Goal: Task Accomplishment & Management: Use online tool/utility

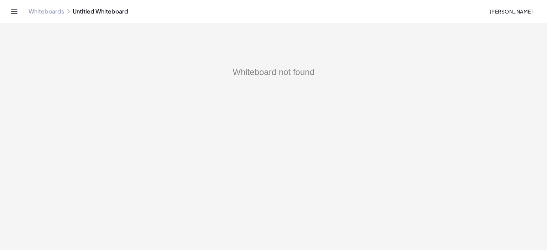
click at [47, 12] on link "Whiteboards" at bounding box center [46, 11] width 36 height 7
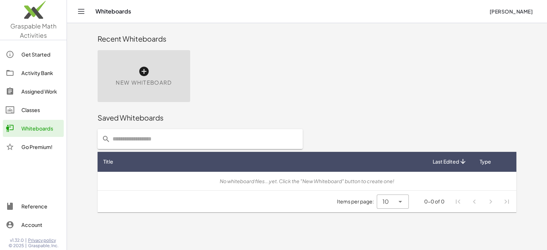
click at [144, 73] on icon at bounding box center [143, 71] width 11 height 11
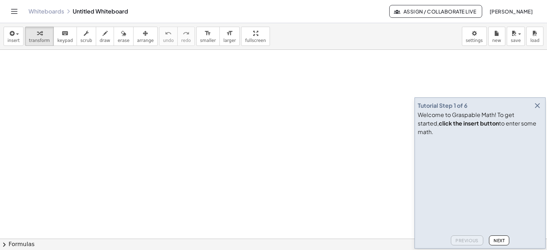
click at [537, 110] on icon "button" at bounding box center [537, 106] width 9 height 9
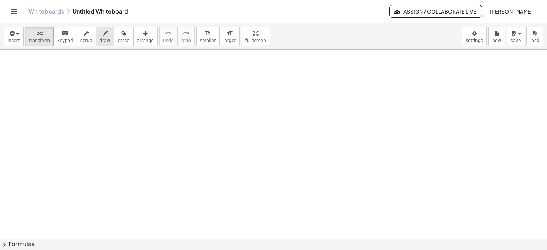
click at [103, 33] on icon "button" at bounding box center [105, 33] width 5 height 9
drag, startPoint x: 87, startPoint y: 70, endPoint x: 89, endPoint y: 77, distance: 7.0
click at [89, 77] on div at bounding box center [273, 239] width 547 height 379
drag, startPoint x: 101, startPoint y: 61, endPoint x: 101, endPoint y: 68, distance: 6.8
click at [101, 67] on div at bounding box center [273, 239] width 547 height 379
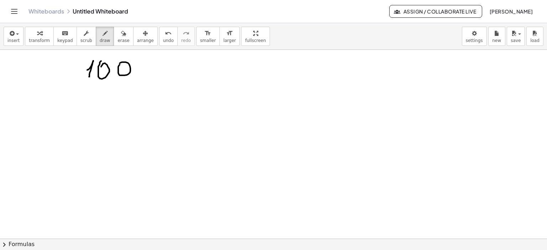
drag, startPoint x: 119, startPoint y: 65, endPoint x: 145, endPoint y: 73, distance: 27.4
click at [118, 65] on div at bounding box center [273, 239] width 547 height 379
drag, startPoint x: 150, startPoint y: 72, endPoint x: 164, endPoint y: 75, distance: 14.6
click at [164, 75] on div at bounding box center [273, 239] width 547 height 379
drag, startPoint x: 151, startPoint y: 65, endPoint x: 151, endPoint y: 69, distance: 3.6
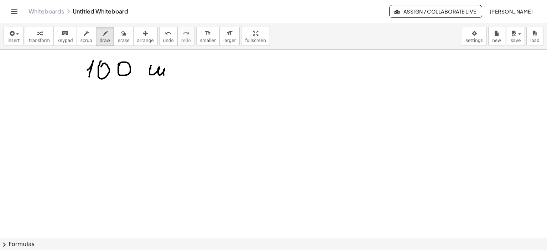
click at [151, 69] on div at bounding box center [273, 239] width 547 height 379
click at [170, 68] on div at bounding box center [273, 239] width 547 height 379
drag, startPoint x: 176, startPoint y: 67, endPoint x: 184, endPoint y: 72, distance: 9.7
click at [184, 72] on div at bounding box center [273, 239] width 547 height 379
drag, startPoint x: 186, startPoint y: 69, endPoint x: 196, endPoint y: 67, distance: 10.4
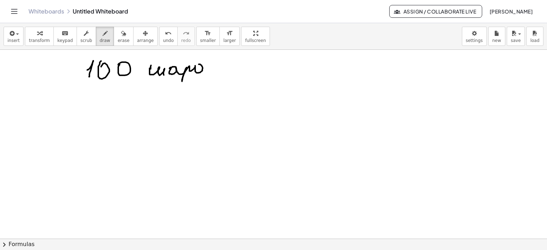
click at [194, 67] on div at bounding box center [273, 239] width 547 height 379
drag, startPoint x: 219, startPoint y: 62, endPoint x: 214, endPoint y: 78, distance: 16.9
click at [209, 68] on div at bounding box center [273, 239] width 547 height 379
click at [164, 121] on div at bounding box center [273, 239] width 547 height 379
click at [260, 130] on div at bounding box center [273, 239] width 547 height 379
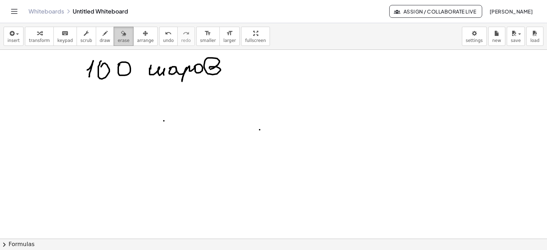
click at [118, 30] on div "button" at bounding box center [124, 33] width 12 height 9
drag, startPoint x: 145, startPoint y: 134, endPoint x: 261, endPoint y: 143, distance: 116.1
click at [261, 143] on div at bounding box center [273, 239] width 547 height 379
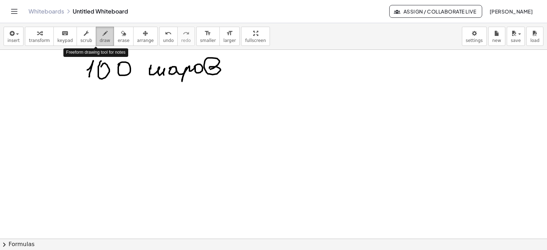
click at [100, 32] on div "button" at bounding box center [105, 33] width 11 height 9
drag, startPoint x: 332, startPoint y: 63, endPoint x: 338, endPoint y: 68, distance: 7.6
click at [338, 68] on div at bounding box center [273, 239] width 547 height 379
drag, startPoint x: 328, startPoint y: 71, endPoint x: 346, endPoint y: 71, distance: 18.5
click at [346, 71] on div at bounding box center [273, 239] width 547 height 379
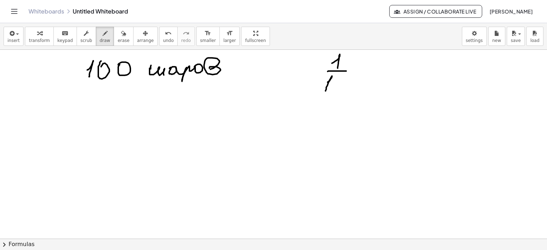
drag, startPoint x: 328, startPoint y: 82, endPoint x: 327, endPoint y: 87, distance: 5.0
click at [325, 90] on div at bounding box center [273, 239] width 547 height 379
drag, startPoint x: 334, startPoint y: 80, endPoint x: 339, endPoint y: 84, distance: 5.6
click at [336, 83] on div at bounding box center [273, 239] width 547 height 379
drag, startPoint x: 347, startPoint y: 79, endPoint x: 352, endPoint y: 81, distance: 5.6
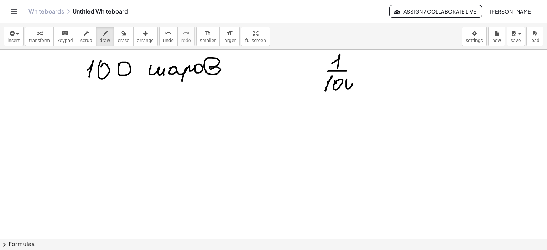
click at [347, 81] on div at bounding box center [273, 239] width 547 height 379
drag, startPoint x: 375, startPoint y: 73, endPoint x: 386, endPoint y: 74, distance: 10.4
click at [386, 74] on div at bounding box center [273, 239] width 547 height 379
drag, startPoint x: 409, startPoint y: 74, endPoint x: 415, endPoint y: 78, distance: 7.9
click at [412, 80] on div at bounding box center [273, 239] width 547 height 379
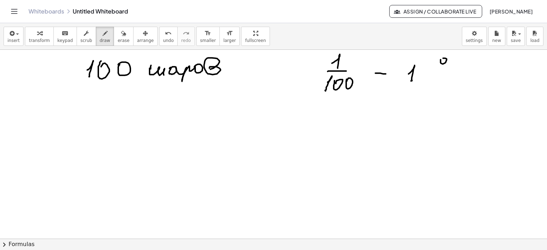
click at [441, 61] on div at bounding box center [273, 239] width 547 height 379
drag, startPoint x: 461, startPoint y: 55, endPoint x: 455, endPoint y: 75, distance: 20.6
click at [443, 81] on div at bounding box center [273, 239] width 547 height 379
drag, startPoint x: 455, startPoint y: 75, endPoint x: 451, endPoint y: 93, distance: 18.2
click at [454, 77] on div at bounding box center [273, 239] width 547 height 379
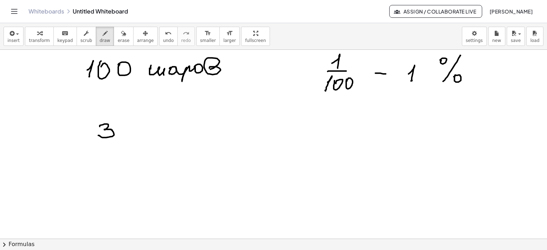
drag, startPoint x: 100, startPoint y: 126, endPoint x: 98, endPoint y: 135, distance: 9.0
click at [98, 135] on div at bounding box center [273, 239] width 547 height 379
drag, startPoint x: 120, startPoint y: 128, endPoint x: 145, endPoint y: 132, distance: 25.9
click at [118, 126] on div at bounding box center [273, 239] width 547 height 379
drag, startPoint x: 134, startPoint y: 125, endPoint x: 144, endPoint y: 131, distance: 11.2
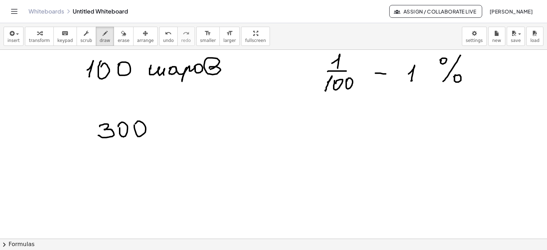
click at [134, 128] on div at bounding box center [273, 239] width 547 height 379
drag, startPoint x: 363, startPoint y: 118, endPoint x: 349, endPoint y: 128, distance: 17.5
click at [348, 128] on div at bounding box center [273, 239] width 547 height 379
drag, startPoint x: 380, startPoint y: 117, endPoint x: 383, endPoint y: 123, distance: 5.8
click at [379, 121] on div at bounding box center [273, 239] width 547 height 379
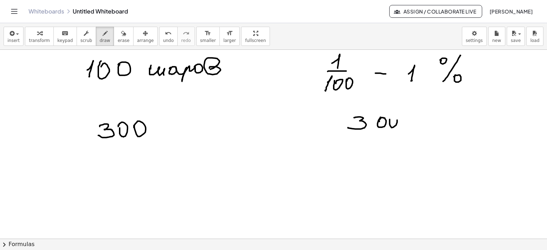
drag, startPoint x: 390, startPoint y: 119, endPoint x: 396, endPoint y: 122, distance: 7.3
click at [392, 120] on div at bounding box center [273, 239] width 547 height 379
drag, startPoint x: 405, startPoint y: 124, endPoint x: 416, endPoint y: 124, distance: 11.8
click at [416, 124] on div at bounding box center [273, 239] width 547 height 379
drag, startPoint x: 441, startPoint y: 118, endPoint x: 450, endPoint y: 125, distance: 10.7
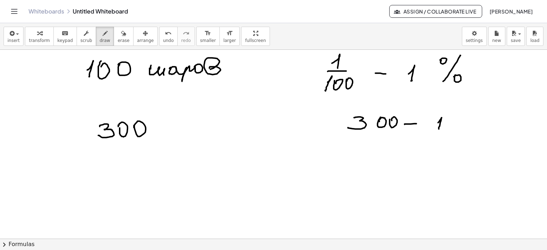
click at [438, 129] on div at bounding box center [273, 239] width 547 height 379
drag, startPoint x: 450, startPoint y: 120, endPoint x: 453, endPoint y: 124, distance: 4.6
click at [452, 122] on div at bounding box center [273, 239] width 547 height 379
click at [473, 121] on div at bounding box center [273, 239] width 547 height 379
drag, startPoint x: 495, startPoint y: 111, endPoint x: 496, endPoint y: 115, distance: 3.7
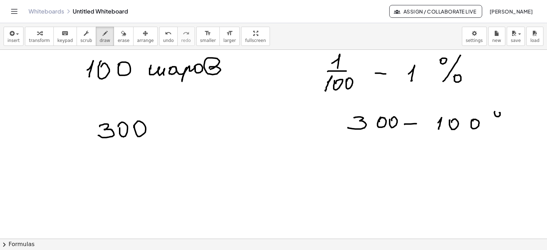
click at [495, 114] on div at bounding box center [273, 239] width 547 height 379
drag, startPoint x: 515, startPoint y: 109, endPoint x: 499, endPoint y: 131, distance: 26.7
click at [499, 131] on div at bounding box center [273, 239] width 547 height 379
drag, startPoint x: 513, startPoint y: 126, endPoint x: 514, endPoint y: 132, distance: 6.1
click at [511, 129] on div at bounding box center [273, 239] width 547 height 379
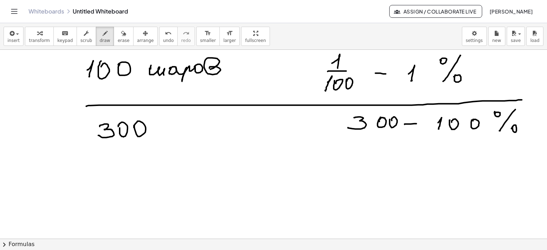
drag, startPoint x: 86, startPoint y: 106, endPoint x: 522, endPoint y: 100, distance: 435.6
click at [522, 100] on div at bounding box center [273, 239] width 547 height 379
drag, startPoint x: 370, startPoint y: 147, endPoint x: 371, endPoint y: 159, distance: 12.2
click at [368, 158] on div at bounding box center [273, 239] width 547 height 379
drag, startPoint x: 400, startPoint y: 157, endPoint x: 414, endPoint y: 157, distance: 13.9
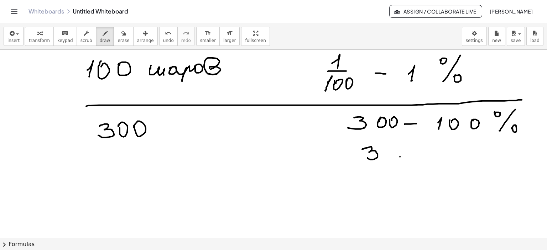
click at [414, 157] on div at bounding box center [273, 239] width 547 height 379
drag, startPoint x: 438, startPoint y: 157, endPoint x: 457, endPoint y: 146, distance: 21.4
click at [443, 159] on div at bounding box center [273, 239] width 547 height 379
drag, startPoint x: 456, startPoint y: 146, endPoint x: 473, endPoint y: 146, distance: 17.1
click at [456, 146] on div at bounding box center [273, 239] width 547 height 379
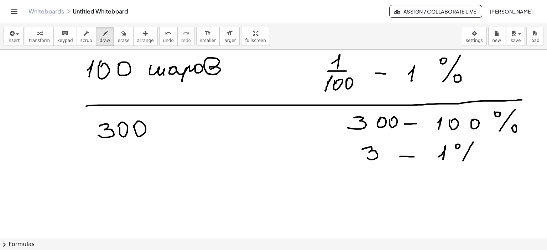
click at [463, 161] on div at bounding box center [273, 239] width 547 height 379
drag, startPoint x: 470, startPoint y: 156, endPoint x: 478, endPoint y: 165, distance: 11.6
click at [470, 158] on div at bounding box center [273, 239] width 547 height 379
drag, startPoint x: 424, startPoint y: 187, endPoint x: 446, endPoint y: 186, distance: 22.1
click at [444, 186] on div at bounding box center [273, 239] width 547 height 379
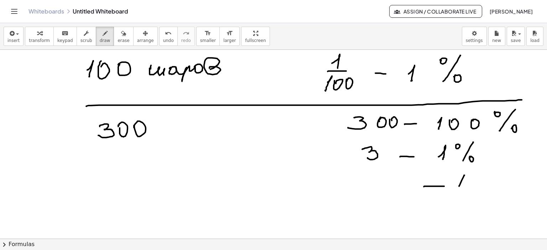
drag, startPoint x: 464, startPoint y: 175, endPoint x: 470, endPoint y: 188, distance: 13.9
click at [470, 188] on div at bounding box center [273, 239] width 547 height 379
drag, startPoint x: 470, startPoint y: 183, endPoint x: 468, endPoint y: 194, distance: 11.0
click at [468, 194] on div at bounding box center [273, 239] width 547 height 379
drag, startPoint x: 478, startPoint y: 185, endPoint x: 481, endPoint y: 182, distance: 4.5
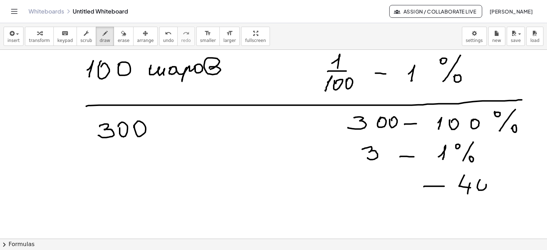
click at [479, 181] on div at bounding box center [273, 239] width 547 height 379
click at [497, 177] on div at bounding box center [273, 239] width 547 height 379
drag, startPoint x: 508, startPoint y: 175, endPoint x: 499, endPoint y: 193, distance: 20.5
click at [499, 193] on div at bounding box center [273, 239] width 547 height 379
drag, startPoint x: 506, startPoint y: 191, endPoint x: 497, endPoint y: 188, distance: 9.2
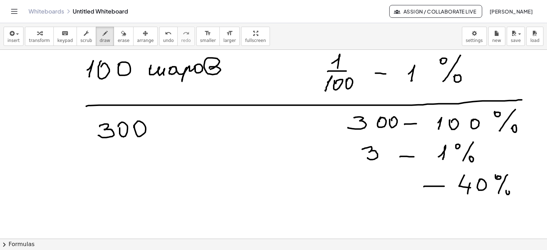
click at [506, 191] on div at bounding box center [273, 239] width 547 height 379
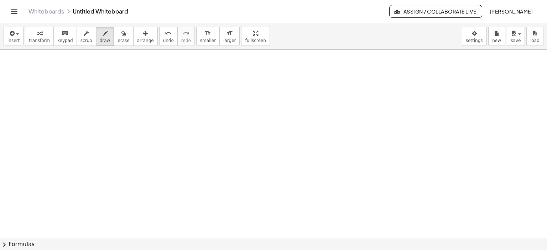
scroll to position [189, 0]
drag, startPoint x: 176, startPoint y: 62, endPoint x: 170, endPoint y: 69, distance: 8.8
click at [170, 69] on div at bounding box center [273, 144] width 547 height 568
drag, startPoint x: 185, startPoint y: 61, endPoint x: 186, endPoint y: 68, distance: 7.2
click at [182, 71] on div at bounding box center [273, 144] width 547 height 568
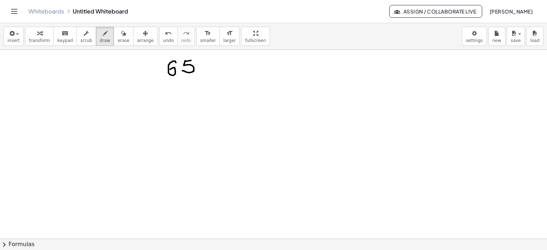
drag, startPoint x: 185, startPoint y: 61, endPoint x: 194, endPoint y: 60, distance: 9.7
click at [194, 60] on div at bounding box center [273, 144] width 547 height 568
click at [202, 61] on div at bounding box center [273, 144] width 547 height 568
drag, startPoint x: 229, startPoint y: 66, endPoint x: 239, endPoint y: 66, distance: 10.0
click at [239, 66] on div at bounding box center [273, 144] width 547 height 568
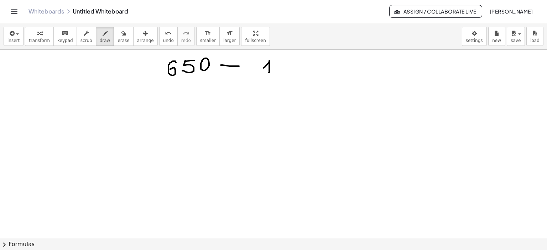
drag, startPoint x: 264, startPoint y: 68, endPoint x: 269, endPoint y: 72, distance: 7.1
click at [269, 72] on div at bounding box center [273, 144] width 547 height 568
click at [276, 63] on div at bounding box center [273, 144] width 547 height 568
drag, startPoint x: 292, startPoint y: 62, endPoint x: 296, endPoint y: 67, distance: 6.8
click at [293, 64] on div at bounding box center [273, 144] width 547 height 568
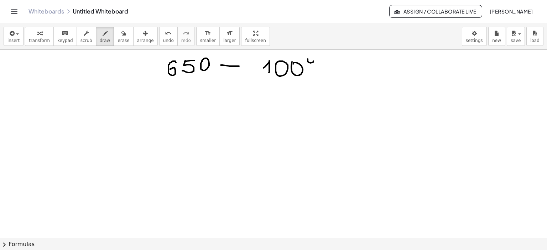
click at [309, 59] on div at bounding box center [273, 144] width 547 height 568
drag, startPoint x: 319, startPoint y: 57, endPoint x: 314, endPoint y: 76, distance: 19.5
click at [309, 75] on div at bounding box center [273, 144] width 547 height 568
drag, startPoint x: 319, startPoint y: 78, endPoint x: 320, endPoint y: 73, distance: 5.5
click at [320, 73] on div at bounding box center [273, 144] width 547 height 568
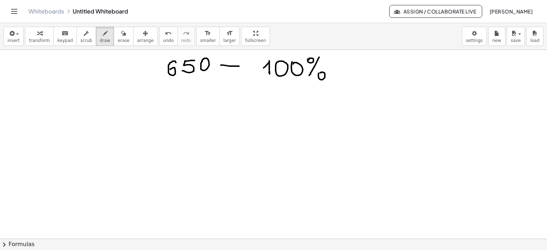
drag, startPoint x: 270, startPoint y: 72, endPoint x: 270, endPoint y: 76, distance: 4.3
click at [270, 76] on div at bounding box center [273, 144] width 547 height 568
drag, startPoint x: 266, startPoint y: 77, endPoint x: 275, endPoint y: 76, distance: 8.2
click at [275, 76] on div at bounding box center [273, 144] width 547 height 568
drag, startPoint x: 254, startPoint y: 105, endPoint x: 259, endPoint y: 114, distance: 9.7
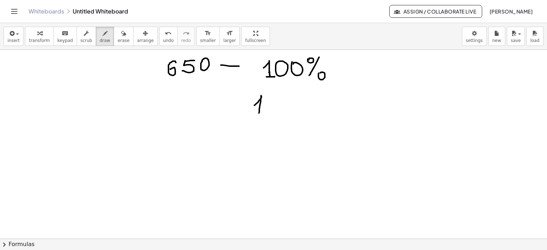
click at [259, 114] on div at bounding box center [273, 144] width 547 height 568
click at [272, 95] on div at bounding box center [273, 144] width 547 height 568
drag, startPoint x: 284, startPoint y: 97, endPoint x: 279, endPoint y: 110, distance: 13.9
click at [279, 110] on div at bounding box center [273, 144] width 547 height 568
drag, startPoint x: 286, startPoint y: 107, endPoint x: 298, endPoint y: 107, distance: 12.1
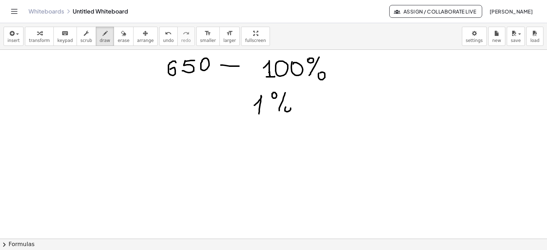
click at [286, 107] on div at bounding box center [273, 144] width 547 height 568
drag, startPoint x: 308, startPoint y: 102, endPoint x: 351, endPoint y: 96, distance: 43.9
click at [319, 102] on div at bounding box center [273, 144] width 547 height 568
drag, startPoint x: 354, startPoint y: 93, endPoint x: 360, endPoint y: 105, distance: 13.2
click at [347, 102] on div at bounding box center [273, 144] width 547 height 568
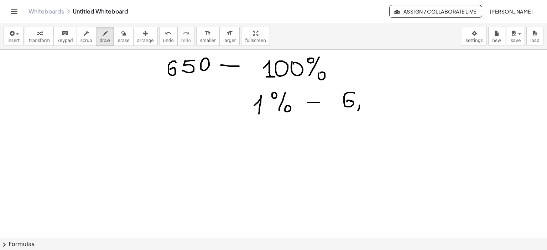
drag, startPoint x: 359, startPoint y: 105, endPoint x: 367, endPoint y: 97, distance: 11.4
click at [356, 112] on div at bounding box center [273, 144] width 547 height 568
drag, startPoint x: 369, startPoint y: 92, endPoint x: 369, endPoint y: 98, distance: 6.1
click at [365, 102] on div at bounding box center [273, 144] width 547 height 568
drag, startPoint x: 369, startPoint y: 91, endPoint x: 378, endPoint y: 91, distance: 9.3
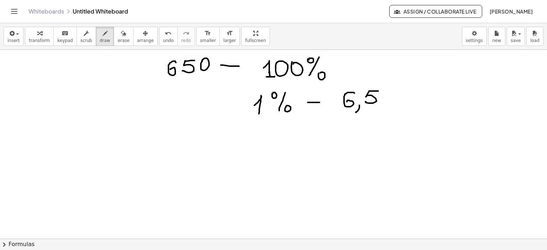
click at [378, 91] on div at bounding box center [273, 144] width 547 height 568
drag, startPoint x: 142, startPoint y: 149, endPoint x: 148, endPoint y: 154, distance: 7.1
click at [147, 154] on div at bounding box center [273, 144] width 547 height 568
drag, startPoint x: 157, startPoint y: 137, endPoint x: 158, endPoint y: 149, distance: 12.2
click at [158, 149] on div at bounding box center [273, 144] width 547 height 568
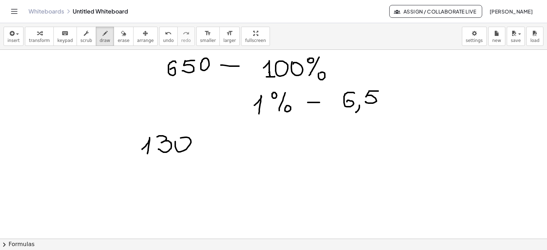
click at [176, 141] on div at bounding box center [273, 144] width 547 height 568
drag, startPoint x: 138, startPoint y: 158, endPoint x: 193, endPoint y: 158, distance: 54.5
click at [193, 158] on div at bounding box center [273, 144] width 547 height 568
drag, startPoint x: 151, startPoint y: 166, endPoint x: 154, endPoint y: 174, distance: 8.1
click at [142, 176] on div at bounding box center [273, 144] width 547 height 568
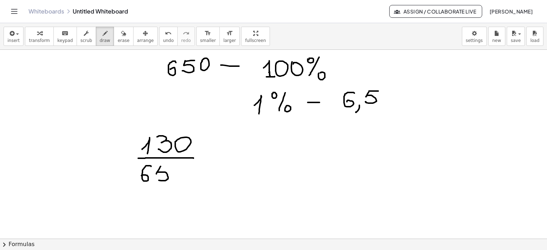
drag, startPoint x: 161, startPoint y: 166, endPoint x: 158, endPoint y: 175, distance: 9.3
click at [155, 178] on div at bounding box center [273, 144] width 547 height 568
drag, startPoint x: 160, startPoint y: 168, endPoint x: 177, endPoint y: 169, distance: 17.5
click at [168, 167] on div at bounding box center [273, 144] width 547 height 568
click at [175, 171] on div at bounding box center [273, 144] width 547 height 568
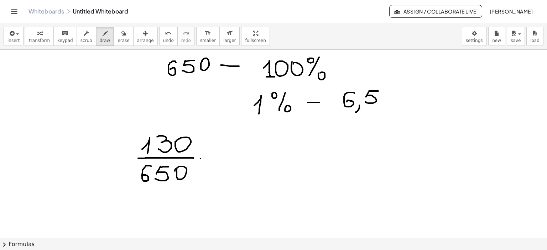
click at [201, 158] on div at bounding box center [273, 144] width 547 height 568
drag, startPoint x: 212, startPoint y: 150, endPoint x: 214, endPoint y: 160, distance: 9.5
click at [208, 163] on div at bounding box center [273, 144] width 547 height 568
click at [217, 157] on div at bounding box center [273, 144] width 547 height 568
drag, startPoint x: 228, startPoint y: 155, endPoint x: 236, endPoint y: 155, distance: 8.2
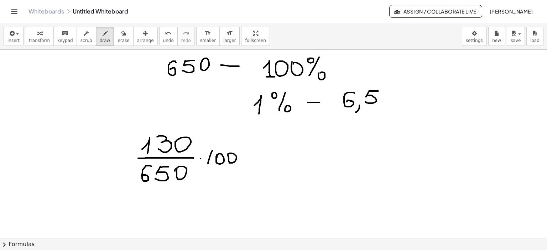
click at [228, 155] on div at bounding box center [273, 144] width 547 height 568
drag, startPoint x: 242, startPoint y: 149, endPoint x: 247, endPoint y: 150, distance: 5.0
click at [242, 150] on div at bounding box center [273, 144] width 547 height 568
drag, startPoint x: 249, startPoint y: 146, endPoint x: 244, endPoint y: 164, distance: 18.6
click at [243, 164] on div at bounding box center [273, 144] width 547 height 568
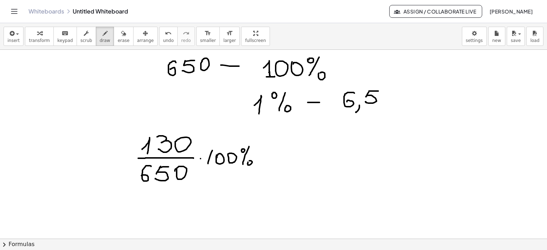
drag, startPoint x: 248, startPoint y: 165, endPoint x: 253, endPoint y: 161, distance: 5.8
click at [249, 161] on div at bounding box center [273, 144] width 547 height 568
drag, startPoint x: 266, startPoint y: 155, endPoint x: 279, endPoint y: 155, distance: 12.8
click at [280, 155] on div at bounding box center [273, 144] width 547 height 568
drag, startPoint x: 267, startPoint y: 161, endPoint x: 281, endPoint y: 161, distance: 13.2
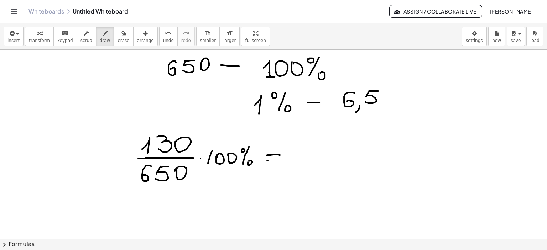
click at [281, 161] on div at bounding box center [273, 144] width 547 height 568
drag, startPoint x: 397, startPoint y: 65, endPoint x: 396, endPoint y: 201, distance: 136.1
click at [396, 201] on div at bounding box center [273, 144] width 547 height 568
drag, startPoint x: 397, startPoint y: 55, endPoint x: 397, endPoint y: 66, distance: 10.7
click at [397, 66] on div at bounding box center [273, 144] width 547 height 568
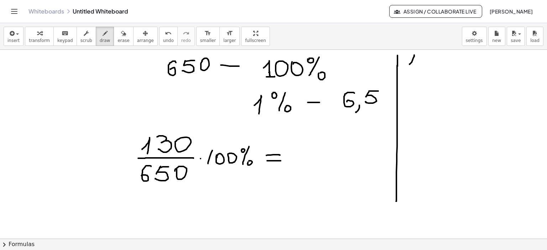
drag, startPoint x: 410, startPoint y: 64, endPoint x: 412, endPoint y: 72, distance: 7.9
click at [412, 72] on div at bounding box center [273, 144] width 547 height 568
drag, startPoint x: 426, startPoint y: 57, endPoint x: 436, endPoint y: 64, distance: 12.3
click at [426, 62] on div at bounding box center [273, 144] width 547 height 568
drag, startPoint x: 441, startPoint y: 58, endPoint x: 452, endPoint y: 62, distance: 11.2
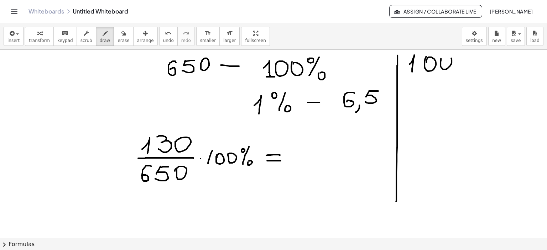
click at [441, 58] on div at bounding box center [273, 144] width 547 height 568
drag, startPoint x: 469, startPoint y: 62, endPoint x: 492, endPoint y: 70, distance: 25.0
click at [489, 70] on div at bounding box center [273, 144] width 547 height 568
drag, startPoint x: 469, startPoint y: 59, endPoint x: 469, endPoint y: 65, distance: 5.7
click at [469, 65] on div at bounding box center [273, 144] width 547 height 568
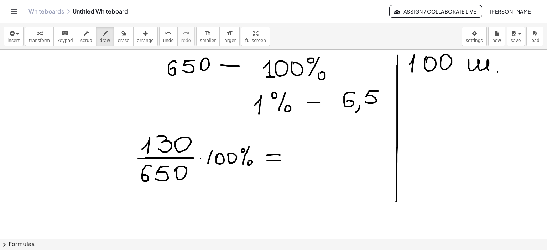
click at [498, 72] on div at bounding box center [273, 144] width 547 height 568
drag, startPoint x: 421, startPoint y: 97, endPoint x: 426, endPoint y: 108, distance: 11.3
click at [426, 108] on div at bounding box center [273, 144] width 547 height 568
drag, startPoint x: 426, startPoint y: 102, endPoint x: 436, endPoint y: 104, distance: 10.3
click at [425, 114] on div at bounding box center [273, 144] width 547 height 568
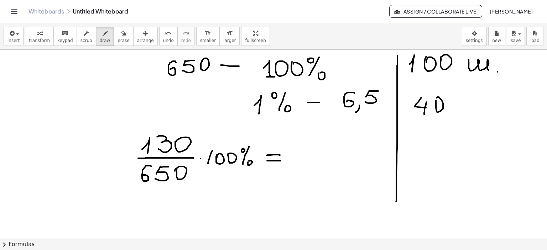
click at [436, 99] on div at bounding box center [273, 144] width 547 height 568
drag, startPoint x: 409, startPoint y: 122, endPoint x: 447, endPoint y: 122, distance: 38.5
click at [447, 122] on div at bounding box center [273, 144] width 547 height 568
drag, startPoint x: 416, startPoint y: 129, endPoint x: 422, endPoint y: 137, distance: 10.1
click at [414, 142] on div at bounding box center [273, 144] width 547 height 568
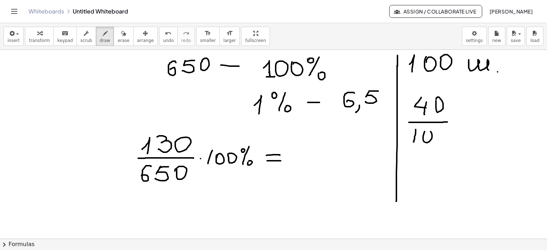
drag, startPoint x: 424, startPoint y: 132, endPoint x: 432, endPoint y: 137, distance: 8.6
click at [426, 134] on div at bounding box center [273, 144] width 547 height 568
click at [440, 133] on div at bounding box center [273, 144] width 547 height 568
drag, startPoint x: 415, startPoint y: 130, endPoint x: 410, endPoint y: 135, distance: 7.1
click at [410, 135] on div at bounding box center [273, 144] width 547 height 568
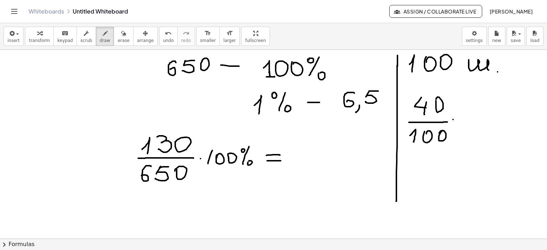
drag, startPoint x: 453, startPoint y: 119, endPoint x: 463, endPoint y: 120, distance: 9.6
click at [463, 120] on div at bounding box center [273, 144] width 547 height 568
drag, startPoint x: 456, startPoint y: 126, endPoint x: 464, endPoint y: 126, distance: 8.5
click at [464, 126] on div at bounding box center [273, 144] width 547 height 568
drag, startPoint x: 476, startPoint y: 118, endPoint x: 480, endPoint y: 122, distance: 6.3
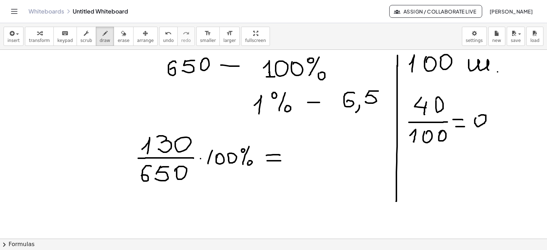
click at [477, 119] on div at bounding box center [273, 144] width 547 height 568
drag, startPoint x: 485, startPoint y: 128, endPoint x: 482, endPoint y: 134, distance: 6.5
click at [482, 134] on div at bounding box center [273, 144] width 547 height 568
drag, startPoint x: 497, startPoint y: 114, endPoint x: 499, endPoint y: 122, distance: 8.7
click at [498, 123] on div at bounding box center [273, 144] width 547 height 568
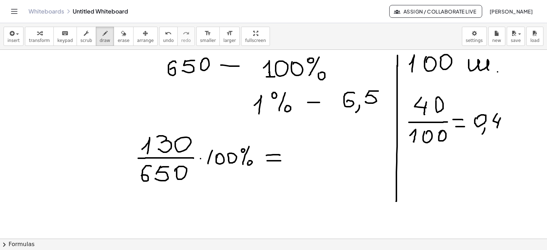
drag, startPoint x: 500, startPoint y: 118, endPoint x: 497, endPoint y: 128, distance: 10.6
click at [497, 128] on div at bounding box center [273, 144] width 547 height 568
click at [505, 121] on div at bounding box center [273, 144] width 547 height 568
drag, startPoint x: 514, startPoint y: 116, endPoint x: 509, endPoint y: 128, distance: 12.7
click at [509, 128] on div at bounding box center [273, 144] width 547 height 568
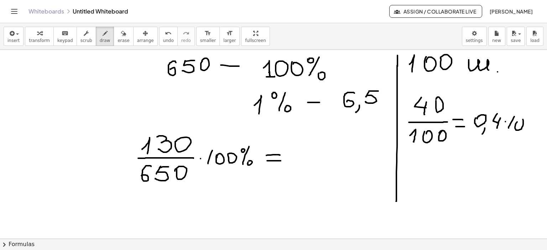
click at [517, 122] on div at bounding box center [273, 144] width 547 height 568
click at [526, 123] on div at bounding box center [273, 144] width 547 height 568
click at [531, 118] on div at bounding box center [273, 144] width 547 height 568
drag, startPoint x: 539, startPoint y: 119, endPoint x: 536, endPoint y: 137, distance: 18.3
click at [533, 138] on div at bounding box center [273, 144] width 547 height 568
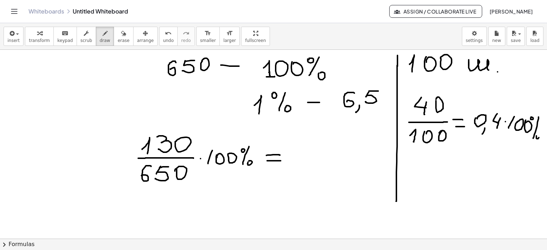
click at [536, 136] on div at bounding box center [273, 144] width 547 height 568
click at [542, 128] on div "×" at bounding box center [273, 144] width 547 height 189
drag, startPoint x: 537, startPoint y: 130, endPoint x: 542, endPoint y: 130, distance: 4.3
click at [542, 130] on div "×" at bounding box center [273, 144] width 547 height 189
drag, startPoint x: 449, startPoint y: 156, endPoint x: 461, endPoint y: 155, distance: 12.1
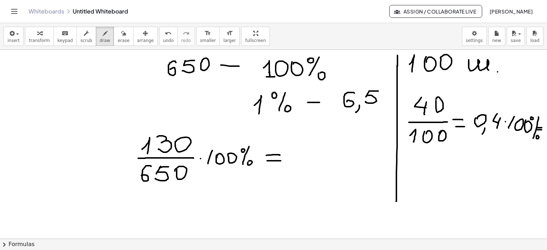
click at [461, 155] on div at bounding box center [273, 144] width 547 height 568
drag, startPoint x: 452, startPoint y: 160, endPoint x: 463, endPoint y: 158, distance: 11.6
click at [463, 158] on div at bounding box center [273, 144] width 547 height 568
drag, startPoint x: 472, startPoint y: 149, endPoint x: 476, endPoint y: 158, distance: 10.2
click at [474, 159] on div at bounding box center [273, 144] width 547 height 568
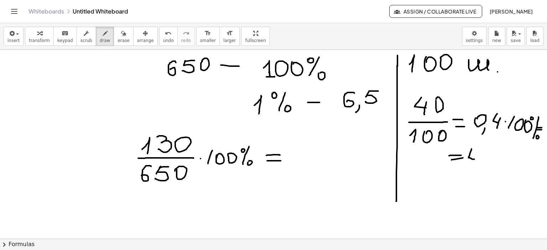
drag, startPoint x: 475, startPoint y: 156, endPoint x: 475, endPoint y: 162, distance: 6.4
click at [474, 163] on div at bounding box center [273, 144] width 547 height 568
drag, startPoint x: 480, startPoint y: 155, endPoint x: 484, endPoint y: 153, distance: 4.6
click at [481, 153] on div at bounding box center [273, 144] width 547 height 568
click at [499, 148] on div at bounding box center [273, 144] width 547 height 568
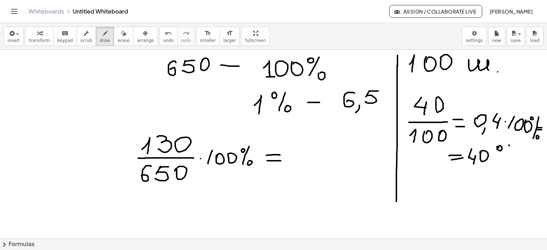
drag, startPoint x: 509, startPoint y: 145, endPoint x: 507, endPoint y: 163, distance: 18.6
click at [503, 165] on div at bounding box center [273, 144] width 547 height 568
drag, startPoint x: 509, startPoint y: 164, endPoint x: 506, endPoint y: 160, distance: 5.3
click at [508, 160] on div at bounding box center [273, 144] width 547 height 568
click at [201, 159] on div at bounding box center [273, 144] width 547 height 568
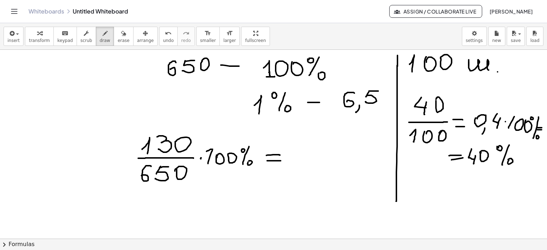
drag, startPoint x: 213, startPoint y: 149, endPoint x: 207, endPoint y: 151, distance: 6.4
click at [207, 151] on div at bounding box center [273, 144] width 547 height 568
drag, startPoint x: 287, startPoint y: 149, endPoint x: 290, endPoint y: 154, distance: 5.6
click at [290, 154] on div at bounding box center [273, 144] width 547 height 568
drag, startPoint x: 295, startPoint y: 142, endPoint x: 300, endPoint y: 151, distance: 9.9
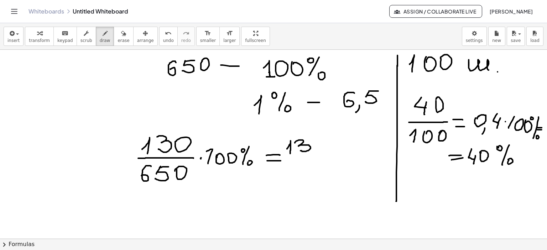
click at [300, 151] on div at bounding box center [273, 144] width 547 height 568
drag, startPoint x: 287, startPoint y: 156, endPoint x: 315, endPoint y: 156, distance: 27.8
click at [315, 156] on div at bounding box center [273, 144] width 547 height 568
drag, startPoint x: 292, startPoint y: 165, endPoint x: 303, endPoint y: 164, distance: 11.4
click at [288, 170] on div at bounding box center [273, 144] width 547 height 568
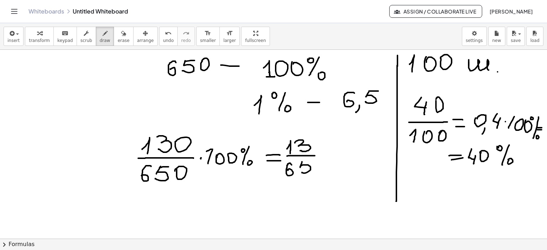
drag, startPoint x: 302, startPoint y: 162, endPoint x: 301, endPoint y: 172, distance: 10.4
click at [301, 172] on div at bounding box center [273, 144] width 547 height 568
drag, startPoint x: 303, startPoint y: 162, endPoint x: 328, endPoint y: 162, distance: 24.9
click at [313, 162] on div at bounding box center [273, 144] width 547 height 568
click at [321, 156] on div at bounding box center [273, 144] width 547 height 568
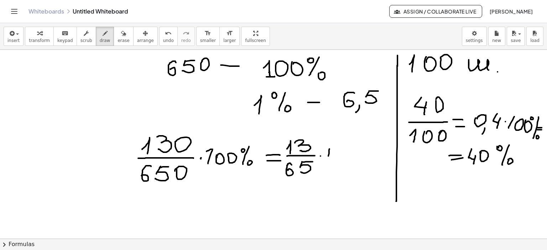
drag, startPoint x: 329, startPoint y: 149, endPoint x: 328, endPoint y: 161, distance: 11.9
click at [328, 161] on div at bounding box center [273, 144] width 547 height 568
drag, startPoint x: 338, startPoint y: 151, endPoint x: 338, endPoint y: 155, distance: 3.9
click at [337, 154] on div at bounding box center [273, 144] width 547 height 568
drag, startPoint x: 352, startPoint y: 150, endPoint x: 356, endPoint y: 152, distance: 4.5
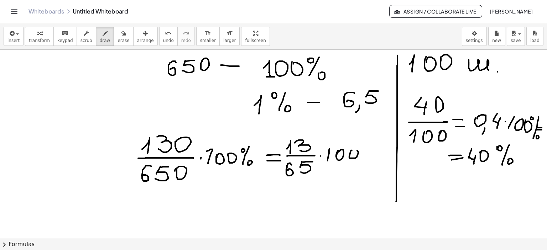
click at [351, 151] on div at bounding box center [273, 144] width 547 height 568
drag, startPoint x: 362, startPoint y: 144, endPoint x: 370, endPoint y: 146, distance: 9.2
click at [363, 145] on div at bounding box center [273, 144] width 547 height 568
drag, startPoint x: 366, startPoint y: 154, endPoint x: 362, endPoint y: 162, distance: 10.0
click at [362, 162] on div at bounding box center [273, 144] width 547 height 568
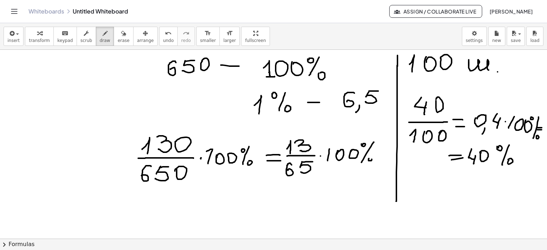
click at [370, 158] on div at bounding box center [273, 144] width 547 height 568
drag, startPoint x: 378, startPoint y: 151, endPoint x: 388, endPoint y: 151, distance: 10.7
click at [388, 151] on div at bounding box center [273, 144] width 547 height 568
drag, startPoint x: 379, startPoint y: 155, endPoint x: 389, endPoint y: 155, distance: 10.0
click at [389, 155] on div at bounding box center [273, 144] width 547 height 568
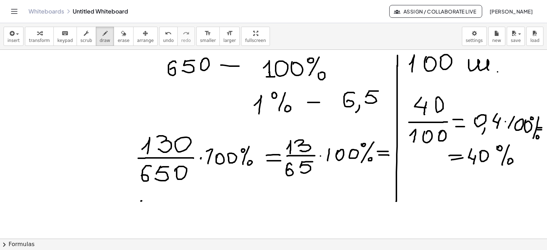
drag, startPoint x: 141, startPoint y: 201, endPoint x: 157, endPoint y: 200, distance: 16.4
click at [157, 200] on div at bounding box center [273, 144] width 547 height 568
drag, startPoint x: 144, startPoint y: 206, endPoint x: 208, endPoint y: 191, distance: 66.3
click at [158, 206] on div at bounding box center [273, 144] width 547 height 568
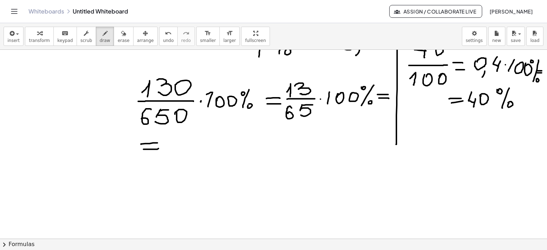
scroll to position [261, 0]
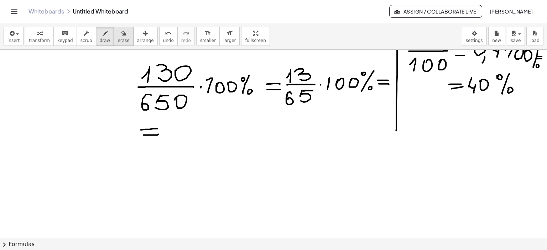
click at [121, 32] on icon "button" at bounding box center [123, 33] width 5 height 9
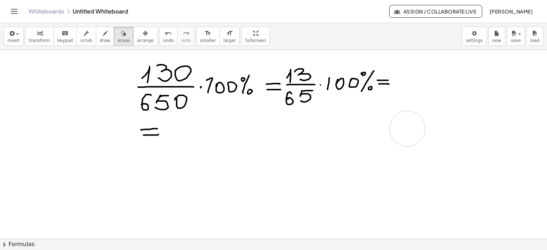
drag, startPoint x: 474, startPoint y: 103, endPoint x: 416, endPoint y: 115, distance: 59.6
click at [407, 129] on div at bounding box center [273, 73] width 547 height 568
drag, startPoint x: 170, startPoint y: 131, endPoint x: 180, endPoint y: 131, distance: 10.0
click at [180, 131] on div at bounding box center [273, 73] width 547 height 568
click at [103, 33] on icon "button" at bounding box center [105, 33] width 5 height 9
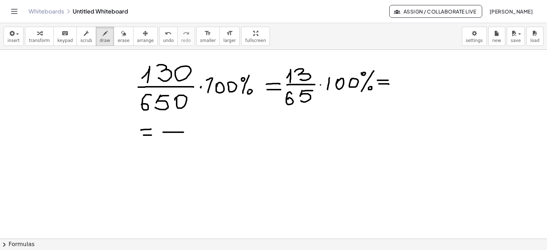
drag, startPoint x: 163, startPoint y: 132, endPoint x: 190, endPoint y: 132, distance: 27.1
click at [190, 132] on div at bounding box center [273, 73] width 547 height 568
drag, startPoint x: 173, startPoint y: 139, endPoint x: 170, endPoint y: 146, distance: 8.1
click at [170, 146] on div at bounding box center [273, 73] width 547 height 568
drag, startPoint x: 175, startPoint y: 136, endPoint x: 183, endPoint y: 136, distance: 7.8
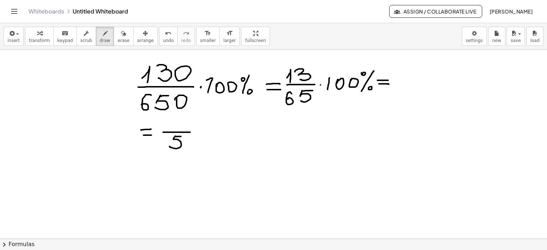
click at [183, 136] on div at bounding box center [273, 73] width 547 height 568
drag, startPoint x: 173, startPoint y: 126, endPoint x: 193, endPoint y: 129, distance: 21.0
click at [180, 128] on div at bounding box center [273, 73] width 547 height 568
click at [196, 132] on div at bounding box center [273, 73] width 547 height 568
drag, startPoint x: 203, startPoint y: 125, endPoint x: 208, endPoint y: 133, distance: 9.3
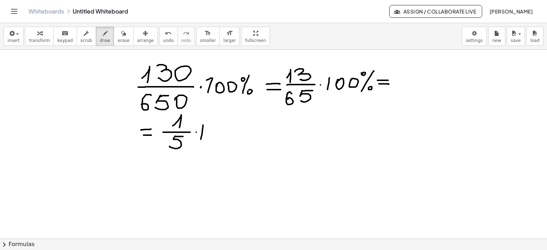
click at [201, 139] on div at bounding box center [273, 73] width 547 height 568
drag, startPoint x: 208, startPoint y: 128, endPoint x: 209, endPoint y: 132, distance: 4.5
click at [208, 131] on div at bounding box center [273, 73] width 547 height 568
click at [220, 128] on div at bounding box center [273, 73] width 547 height 568
drag, startPoint x: 229, startPoint y: 122, endPoint x: 237, endPoint y: 123, distance: 7.6
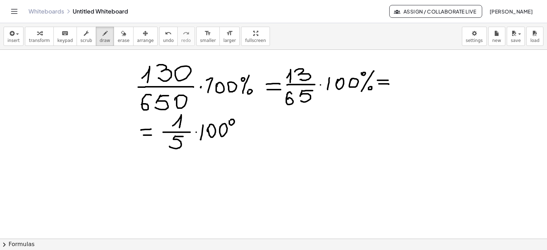
click at [231, 121] on div at bounding box center [273, 73] width 547 height 568
drag, startPoint x: 235, startPoint y: 131, endPoint x: 231, endPoint y: 141, distance: 9.9
click at [231, 141] on div at bounding box center [273, 73] width 547 height 568
drag, startPoint x: 237, startPoint y: 139, endPoint x: 256, endPoint y: 133, distance: 19.4
click at [238, 137] on div at bounding box center [273, 73] width 547 height 568
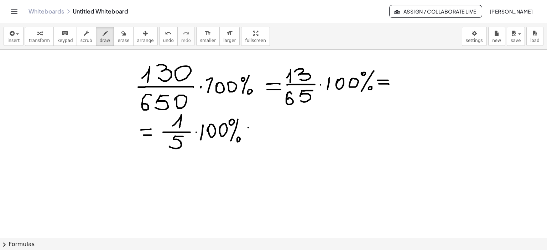
drag, startPoint x: 248, startPoint y: 128, endPoint x: 263, endPoint y: 128, distance: 15.0
click at [263, 128] on div at bounding box center [273, 73] width 547 height 568
drag, startPoint x: 248, startPoint y: 134, endPoint x: 261, endPoint y: 133, distance: 13.2
click at [261, 133] on div at bounding box center [273, 73] width 547 height 568
drag, startPoint x: 280, startPoint y: 125, endPoint x: 283, endPoint y: 128, distance: 4.3
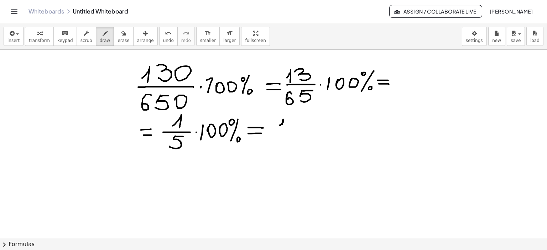
click at [281, 130] on div at bounding box center [273, 73] width 547 height 568
drag, startPoint x: 289, startPoint y: 120, endPoint x: 298, endPoint y: 124, distance: 9.6
click at [289, 123] on div at bounding box center [273, 73] width 547 height 568
click at [301, 121] on div at bounding box center [273, 73] width 547 height 568
drag, startPoint x: 279, startPoint y: 132, endPoint x: 310, endPoint y: 132, distance: 30.3
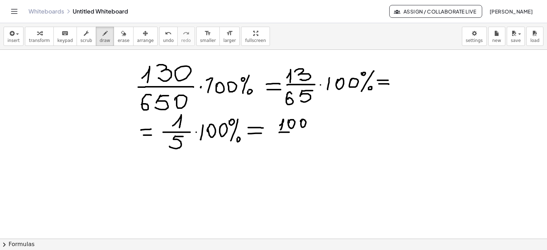
click at [310, 132] on div at bounding box center [273, 73] width 547 height 568
drag, startPoint x: 292, startPoint y: 136, endPoint x: 288, endPoint y: 145, distance: 9.7
click at [288, 145] on div at bounding box center [273, 73] width 547 height 568
drag, startPoint x: 292, startPoint y: 136, endPoint x: 298, endPoint y: 136, distance: 6.1
click at [298, 136] on div at bounding box center [273, 73] width 547 height 568
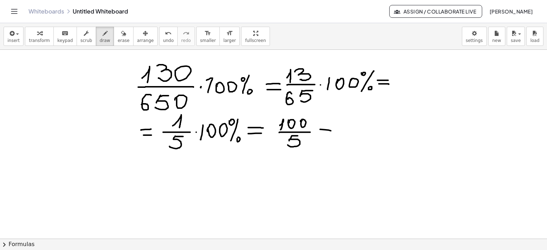
drag, startPoint x: 320, startPoint y: 129, endPoint x: 334, endPoint y: 131, distance: 13.6
click at [334, 131] on div at bounding box center [273, 73] width 547 height 568
drag, startPoint x: 321, startPoint y: 135, endPoint x: 334, endPoint y: 135, distance: 13.5
click at [334, 135] on div at bounding box center [273, 73] width 547 height 568
drag, startPoint x: 345, startPoint y: 128, endPoint x: 368, endPoint y: 128, distance: 22.1
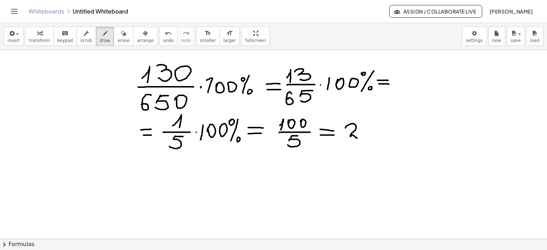
click at [360, 134] on div at bounding box center [273, 73] width 547 height 568
drag, startPoint x: 368, startPoint y: 135, endPoint x: 371, endPoint y: 125, distance: 9.8
click at [369, 125] on div at bounding box center [273, 73] width 547 height 568
click at [379, 120] on div at bounding box center [273, 73] width 547 height 568
drag, startPoint x: 385, startPoint y: 130, endPoint x: 383, endPoint y: 137, distance: 7.3
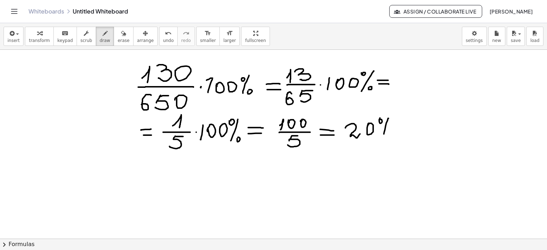
click at [383, 137] on div at bounding box center [273, 73] width 547 height 568
drag, startPoint x: 391, startPoint y: 136, endPoint x: 389, endPoint y: 133, distance: 4.2
click at [389, 133] on div at bounding box center [273, 73] width 547 height 568
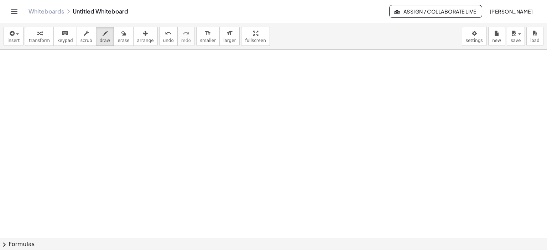
scroll to position [384, 0]
drag, startPoint x: 86, startPoint y: 60, endPoint x: 83, endPoint y: 72, distance: 12.5
click at [80, 69] on div at bounding box center [273, 45] width 547 height 758
drag, startPoint x: 90, startPoint y: 77, endPoint x: 89, endPoint y: 81, distance: 4.4
click at [89, 81] on div at bounding box center [273, 45] width 547 height 758
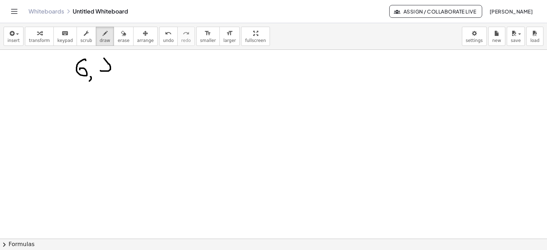
drag, startPoint x: 108, startPoint y: 63, endPoint x: 100, endPoint y: 71, distance: 11.1
click at [100, 71] on div at bounding box center [273, 45] width 547 height 758
drag, startPoint x: 106, startPoint y: 53, endPoint x: 104, endPoint y: 58, distance: 6.2
click at [104, 58] on div at bounding box center [273, 45] width 547 height 758
drag, startPoint x: 116, startPoint y: 32, endPoint x: 114, endPoint y: 38, distance: 6.2
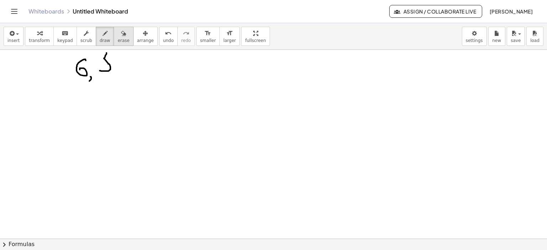
click at [118, 32] on div "button" at bounding box center [124, 33] width 12 height 9
drag, startPoint x: 115, startPoint y: 68, endPoint x: 98, endPoint y: 17, distance: 54.1
click at [116, 70] on div at bounding box center [273, 45] width 547 height 758
click at [100, 33] on div "button" at bounding box center [105, 33] width 11 height 9
drag, startPoint x: 105, startPoint y: 58, endPoint x: 101, endPoint y: 71, distance: 13.4
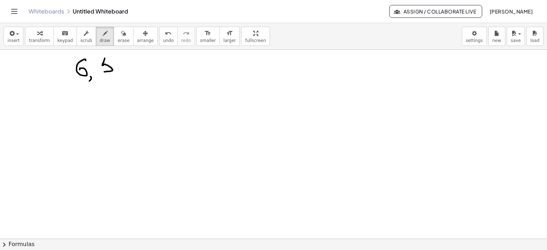
click at [103, 72] on div at bounding box center [273, 45] width 547 height 758
drag, startPoint x: 106, startPoint y: 58, endPoint x: 116, endPoint y: 58, distance: 9.6
click at [116, 58] on div at bounding box center [273, 45] width 547 height 758
drag, startPoint x: 76, startPoint y: 84, endPoint x: 121, endPoint y: 83, distance: 45.6
click at [121, 83] on div at bounding box center [273, 45] width 547 height 758
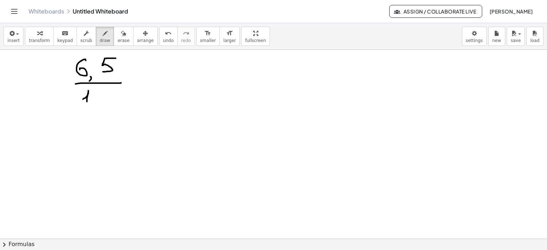
drag, startPoint x: 83, startPoint y: 99, endPoint x: 87, endPoint y: 104, distance: 5.8
click at [87, 104] on div at bounding box center [273, 45] width 547 height 758
drag, startPoint x: 96, startPoint y: 96, endPoint x: 100, endPoint y: 95, distance: 4.0
click at [94, 94] on div at bounding box center [273, 45] width 547 height 758
drag, startPoint x: 137, startPoint y: 77, endPoint x: 157, endPoint y: 77, distance: 20.3
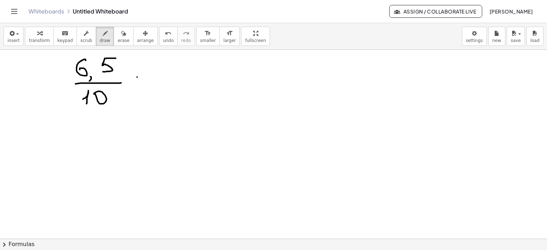
click at [157, 77] on div at bounding box center [273, 45] width 547 height 758
drag, startPoint x: 137, startPoint y: 83, endPoint x: 156, endPoint y: 83, distance: 18.5
click at [156, 83] on div at bounding box center [273, 45] width 547 height 758
drag, startPoint x: 170, startPoint y: 77, endPoint x: 172, endPoint y: 81, distance: 4.8
click at [172, 77] on div at bounding box center [273, 45] width 547 height 758
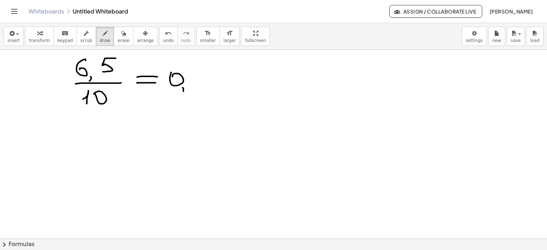
drag, startPoint x: 183, startPoint y: 88, endPoint x: 182, endPoint y: 94, distance: 6.0
click at [182, 94] on div at bounding box center [273, 45] width 547 height 758
drag, startPoint x: 202, startPoint y: 76, endPoint x: 197, endPoint y: 84, distance: 9.3
click at [195, 83] on div at bounding box center [273, 45] width 547 height 758
drag, startPoint x: 212, startPoint y: 75, endPoint x: 208, endPoint y: 87, distance: 12.7
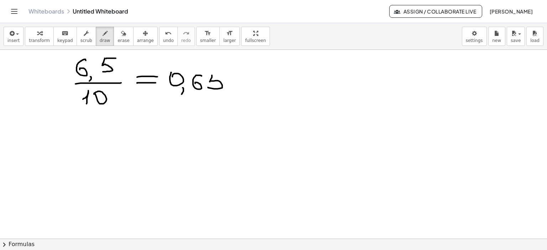
click at [208, 87] on div at bounding box center [273, 45] width 547 height 758
drag, startPoint x: 212, startPoint y: 75, endPoint x: 224, endPoint y: 75, distance: 11.4
click at [224, 75] on div at bounding box center [273, 45] width 547 height 758
click at [132, 116] on div at bounding box center [273, 45] width 547 height 758
drag, startPoint x: 144, startPoint y: 127, endPoint x: 150, endPoint y: 126, distance: 6.1
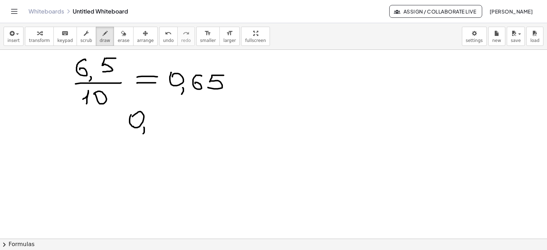
click at [141, 135] on div at bounding box center [273, 45] width 547 height 758
drag, startPoint x: 160, startPoint y: 115, endPoint x: 165, endPoint y: 118, distance: 5.3
click at [156, 120] on div at bounding box center [273, 45] width 547 height 758
drag, startPoint x: 167, startPoint y: 113, endPoint x: 165, endPoint y: 123, distance: 10.4
click at [165, 124] on div at bounding box center [273, 45] width 547 height 758
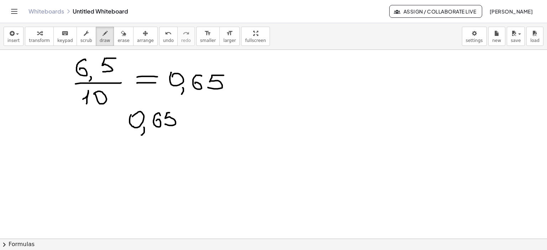
drag, startPoint x: 167, startPoint y: 113, endPoint x: 176, endPoint y: 113, distance: 9.3
click at [176, 113] on div at bounding box center [273, 45] width 547 height 758
click at [185, 118] on div at bounding box center [273, 45] width 547 height 758
drag, startPoint x: 191, startPoint y: 112, endPoint x: 196, endPoint y: 119, distance: 8.3
click at [189, 123] on div at bounding box center [273, 45] width 547 height 758
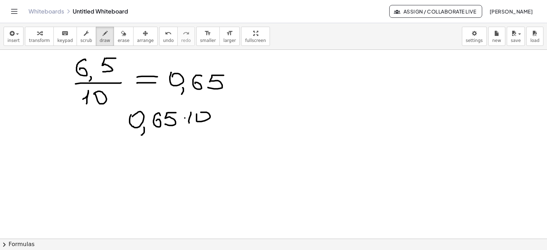
drag, startPoint x: 197, startPoint y: 114, endPoint x: 218, endPoint y: 116, distance: 21.5
click at [196, 116] on div at bounding box center [273, 45] width 547 height 758
click at [214, 116] on div at bounding box center [273, 45] width 547 height 758
drag, startPoint x: 228, startPoint y: 114, endPoint x: 241, endPoint y: 115, distance: 13.3
click at [245, 113] on div at bounding box center [273, 45] width 547 height 758
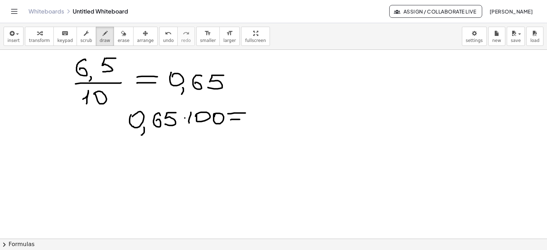
drag, startPoint x: 231, startPoint y: 120, endPoint x: 242, endPoint y: 119, distance: 11.4
click at [242, 119] on div at bounding box center [273, 45] width 547 height 758
drag, startPoint x: 271, startPoint y: 106, endPoint x: 278, endPoint y: 113, distance: 9.3
click at [261, 116] on div at bounding box center [273, 45] width 547 height 758
drag, startPoint x: 279, startPoint y: 108, endPoint x: 275, endPoint y: 118, distance: 11.3
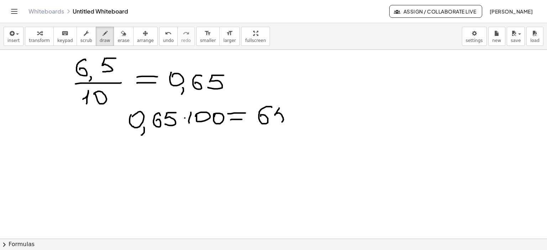
click at [273, 121] on div at bounding box center [273, 45] width 547 height 758
drag, startPoint x: 280, startPoint y: 106, endPoint x: 297, endPoint y: 105, distance: 17.5
click at [286, 106] on div at bounding box center [273, 45] width 547 height 758
drag, startPoint x: 296, startPoint y: 104, endPoint x: 300, endPoint y: 106, distance: 5.3
click at [295, 105] on div at bounding box center [273, 45] width 547 height 758
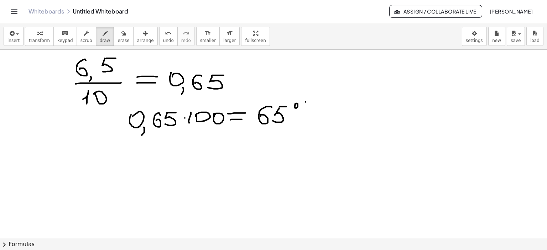
drag
click at [297, 125] on div at bounding box center [273, 45] width 547 height 758
click at [307, 119] on div at bounding box center [273, 45] width 547 height 758
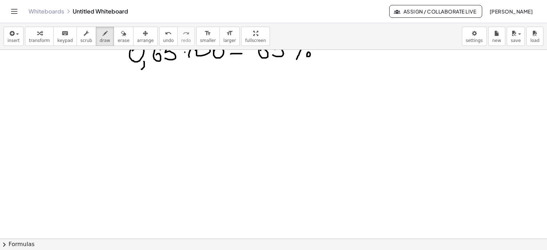
scroll to position [491, 0]
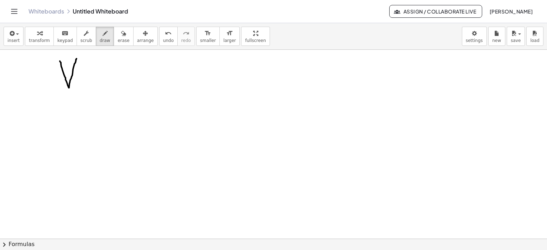
drag, startPoint x: 60, startPoint y: 61, endPoint x: 77, endPoint y: 58, distance: 16.9
drag, startPoint x: 58, startPoint y: 59, endPoint x: 63, endPoint y: 59, distance: 5.0
drag, startPoint x: 73, startPoint y: 58, endPoint x: 78, endPoint y: 58, distance: 5.7
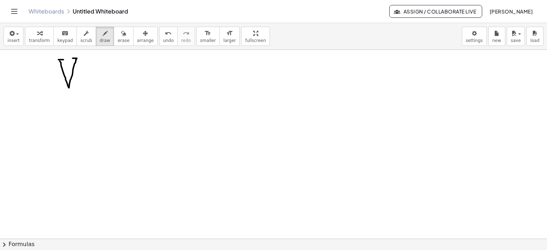
drag, startPoint x: 88, startPoint y: 71, endPoint x: 102, endPoint y: 72, distance: 13.5
drag, startPoint x: 88, startPoint y: 78, endPoint x: 100, endPoint y: 78, distance: 11.8
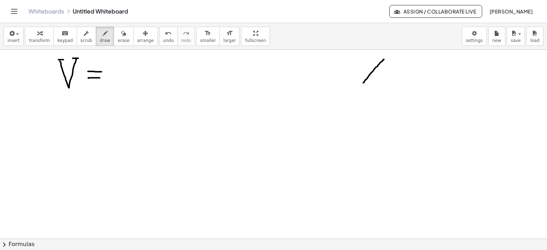
drag, startPoint x: 384, startPoint y: 59, endPoint x: 362, endPoint y: 84, distance: 33.0
drag, startPoint x: 390, startPoint y: 58, endPoint x: 450, endPoint y: 60, distance: 59.5
drag, startPoint x: 447, startPoint y: 58, endPoint x: 424, endPoint y: 84, distance: 34.1
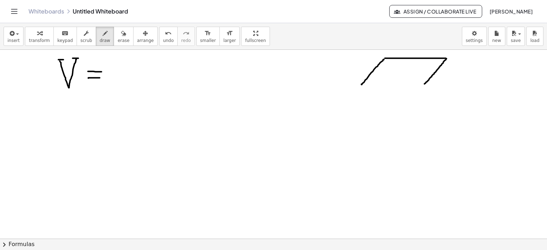
drag, startPoint x: 363, startPoint y: 85, endPoint x: 423, endPoint y: 85, distance: 59.8
drag, startPoint x: 362, startPoint y: 85, endPoint x: 364, endPoint y: 104, distance: 19.1
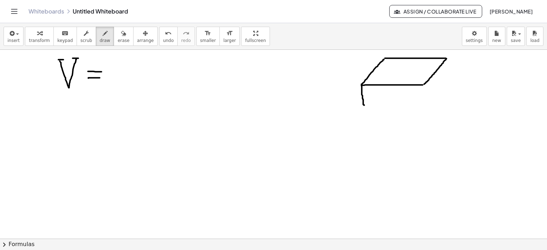
drag, startPoint x: 385, startPoint y: 61, endPoint x: 385, endPoint y: 67, distance: 6.8
drag, startPoint x: 385, startPoint y: 69, endPoint x: 385, endPoint y: 75, distance: 5.7
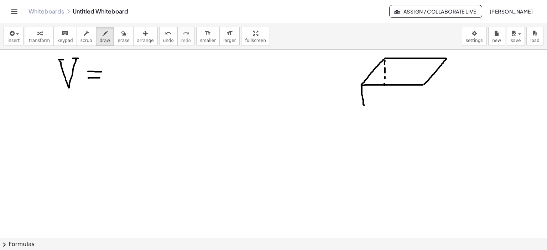
drag, startPoint x: 384, startPoint y: 94, endPoint x: 383, endPoint y: 100, distance: 5.4
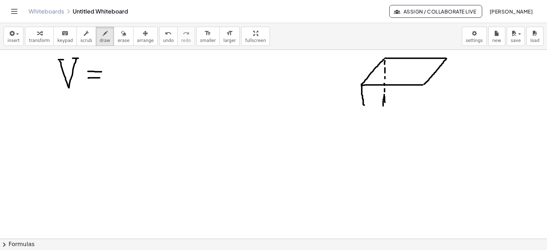
drag, startPoint x: 384, startPoint y: 96, endPoint x: 385, endPoint y: 102, distance: 6.1
drag, startPoint x: 365, startPoint y: 106, endPoint x: 365, endPoint y: 134, distance: 27.4
drag, startPoint x: 383, startPoint y: 110, endPoint x: 380, endPoint y: 116, distance: 7.3
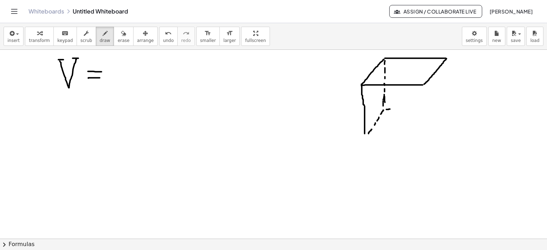
drag, startPoint x: 386, startPoint y: 109, endPoint x: 393, endPoint y: 109, distance: 6.8
drag, startPoint x: 397, startPoint y: 109, endPoint x: 405, endPoint y: 108, distance: 8.2
drag, startPoint x: 412, startPoint y: 109, endPoint x: 423, endPoint y: 109, distance: 11.8
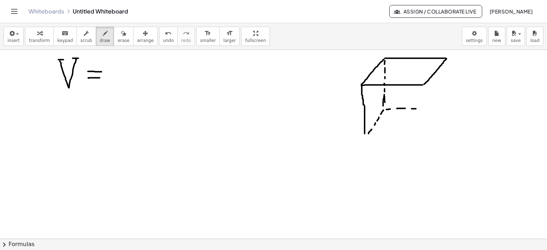
drag, startPoint x: 425, startPoint y: 109, endPoint x: 435, endPoint y: 108, distance: 10.4
drag, startPoint x: 437, startPoint y: 108, endPoint x: 443, endPoint y: 107, distance: 6.8
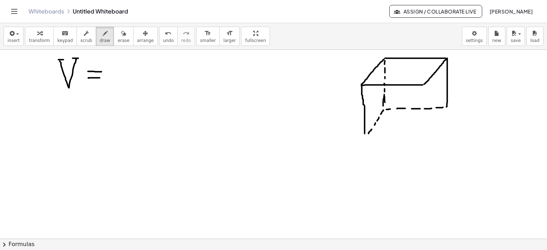
drag, startPoint x: 447, startPoint y: 58, endPoint x: 432, endPoint y: 94, distance: 39.6
drag, startPoint x: 422, startPoint y: 87, endPoint x: 396, endPoint y: 134, distance: 53.7
drag, startPoint x: 368, startPoint y: 135, endPoint x: 432, endPoint y: 126, distance: 64.4
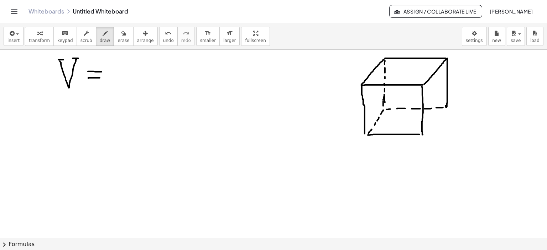
drag, startPoint x: 447, startPoint y: 107, endPoint x: 422, endPoint y: 133, distance: 36.3
drag, startPoint x: 393, startPoint y: 139, endPoint x: 400, endPoint y: 139, distance: 6.4
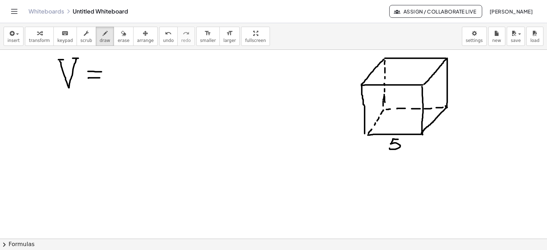
drag, startPoint x: 440, startPoint y: 122, endPoint x: 443, endPoint y: 130, distance: 8.7
drag, startPoint x: 444, startPoint y: 126, endPoint x: 444, endPoint y: 134, distance: 7.9
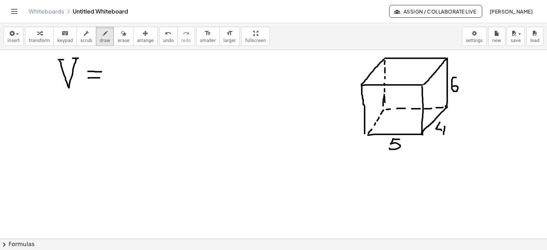
drag, startPoint x: 456, startPoint y: 77, endPoint x: 454, endPoint y: 88, distance: 10.9
drag, startPoint x: 126, startPoint y: 64, endPoint x: 125, endPoint y: 73, distance: 9.7
drag, startPoint x: 128, startPoint y: 62, endPoint x: 143, endPoint y: 71, distance: 17.2
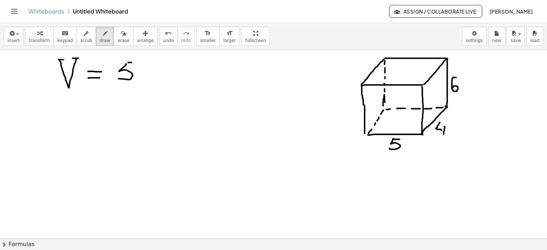
drag, startPoint x: 142, startPoint y: 71, endPoint x: 149, endPoint y: 65, distance: 8.8
drag, startPoint x: 152, startPoint y: 61, endPoint x: 156, endPoint y: 70, distance: 9.4
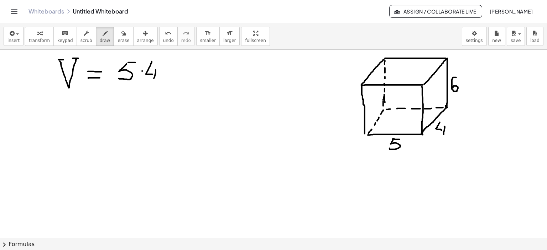
drag, startPoint x: 156, startPoint y: 70, endPoint x: 156, endPoint y: 78, distance: 8.6
drag, startPoint x: 179, startPoint y: 67, endPoint x: 171, endPoint y: 74, distance: 11.1
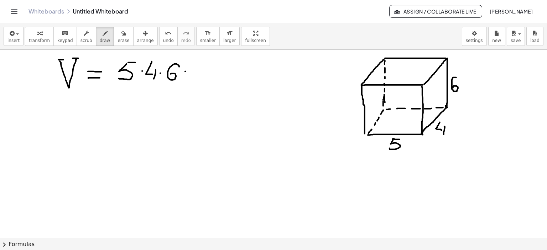
drag, startPoint x: 185, startPoint y: 71, endPoint x: 205, endPoint y: 71, distance: 19.6
drag, startPoint x: 186, startPoint y: 78, endPoint x: 200, endPoint y: 78, distance: 14.2
drag, startPoint x: 75, startPoint y: 85, endPoint x: 101, endPoint y: 91, distance: 27.0
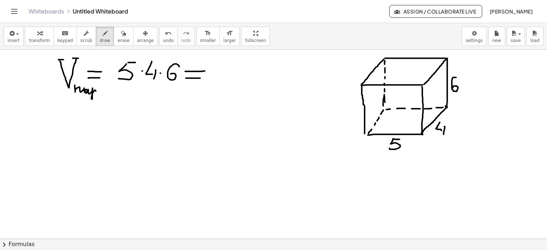
drag, startPoint x: 103, startPoint y: 94, endPoint x: 115, endPoint y: 98, distance: 13.0
drag, startPoint x: 364, startPoint y: 133, endPoint x: 368, endPoint y: 135, distance: 3.8
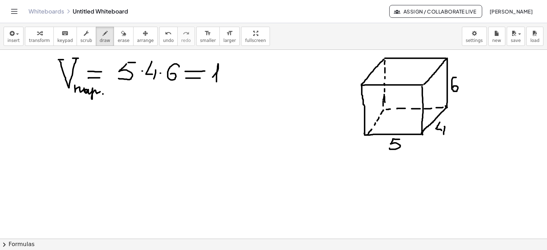
drag, startPoint x: 213, startPoint y: 77, endPoint x: 217, endPoint y: 82, distance: 6.1
drag, startPoint x: 222, startPoint y: 71, endPoint x: 241, endPoint y: 72, distance: 18.6
drag, startPoint x: 239, startPoint y: 71, endPoint x: 262, endPoint y: 79, distance: 24.7
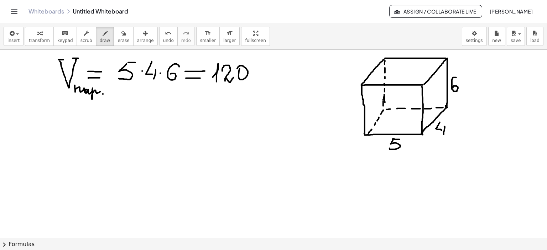
drag, startPoint x: 406, startPoint y: 146, endPoint x: 442, endPoint y: 140, distance: 36.5
drag, startPoint x: 452, startPoint y: 130, endPoint x: 468, endPoint y: 104, distance: 31.0
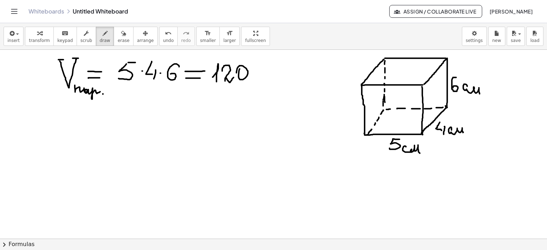
drag, startPoint x: 467, startPoint y: 86, endPoint x: 480, endPoint y: 95, distance: 15.4
drag, startPoint x: 267, startPoint y: 75, endPoint x: 287, endPoint y: 81, distance: 20.7
drag, startPoint x: 286, startPoint y: 64, endPoint x: 289, endPoint y: 70, distance: 6.7
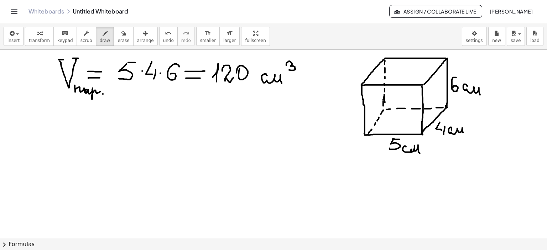
drag, startPoint x: 355, startPoint y: 104, endPoint x: 385, endPoint y: 111, distance: 31.2
drag, startPoint x: 392, startPoint y: 89, endPoint x: 390, endPoint y: 95, distance: 6.8
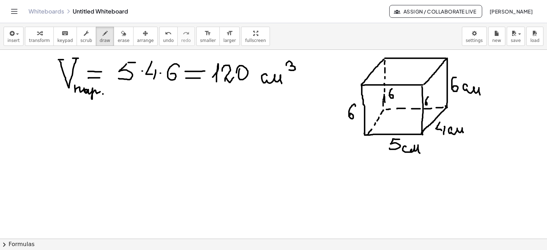
click at [118, 34] on div "button" at bounding box center [124, 33] width 12 height 9
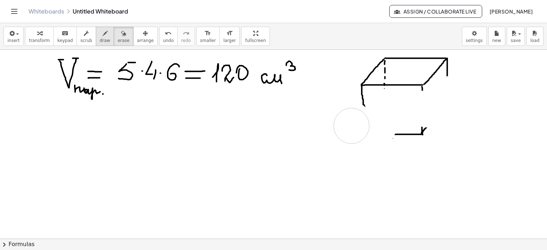
drag, startPoint x: 399, startPoint y: 175, endPoint x: 96, endPoint y: 34, distance: 334.0
click at [103, 35] on icon "button" at bounding box center [105, 33] width 5 height 9
click at [103, 34] on icon "button" at bounding box center [105, 33] width 5 height 9
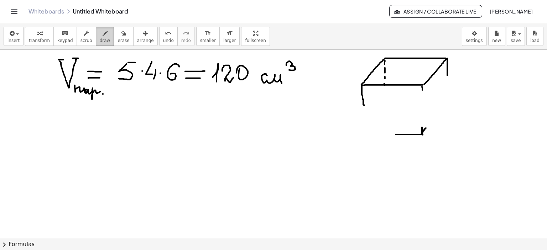
click at [103, 34] on icon "button" at bounding box center [105, 33] width 5 height 9
click at [118, 34] on div "button" at bounding box center [124, 33] width 12 height 9
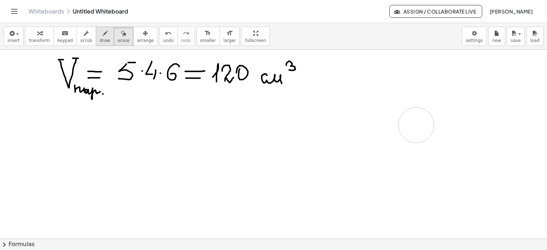
drag, startPoint x: 359, startPoint y: 173, endPoint x: 98, endPoint y: 34, distance: 295.4
click at [103, 33] on icon "button" at bounding box center [105, 33] width 5 height 9
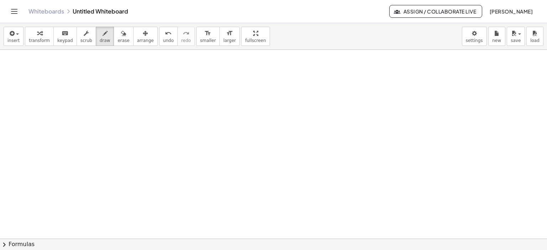
scroll to position [574, 0]
drag, startPoint x: 92, startPoint y: 59, endPoint x: 48, endPoint y: 87, distance: 52.1
drag, startPoint x: 93, startPoint y: 59, endPoint x: 177, endPoint y: 59, distance: 84.4
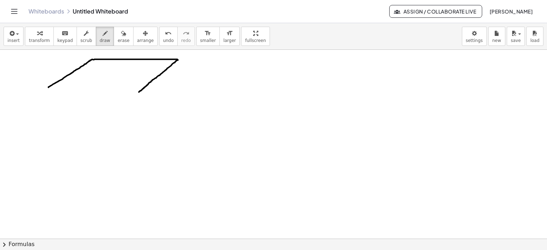
drag, startPoint x: 178, startPoint y: 60, endPoint x: 139, endPoint y: 92, distance: 50.3
drag, startPoint x: 113, startPoint y: 31, endPoint x: 88, endPoint y: 71, distance: 46.7
click at [121, 32] on icon "button" at bounding box center [123, 33] width 5 height 9
drag, startPoint x: 82, startPoint y: 76, endPoint x: 104, endPoint y: 37, distance: 44.5
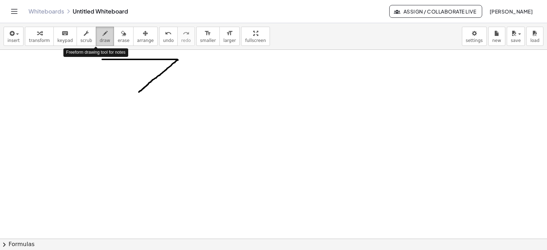
click at [103, 34] on icon "button" at bounding box center [105, 33] width 5 height 9
drag, startPoint x: 94, startPoint y: 59, endPoint x: 103, endPoint y: 58, distance: 8.6
drag, startPoint x: 94, startPoint y: 59, endPoint x: 63, endPoint y: 92, distance: 45.6
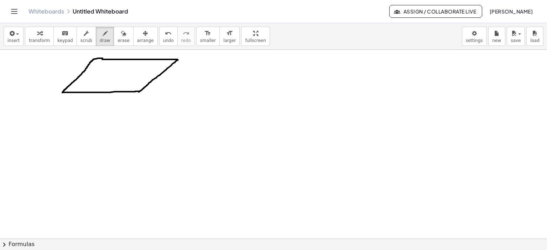
drag, startPoint x: 62, startPoint y: 93, endPoint x: 139, endPoint y: 91, distance: 76.6
drag, startPoint x: 62, startPoint y: 93, endPoint x: 89, endPoint y: 111, distance: 32.4
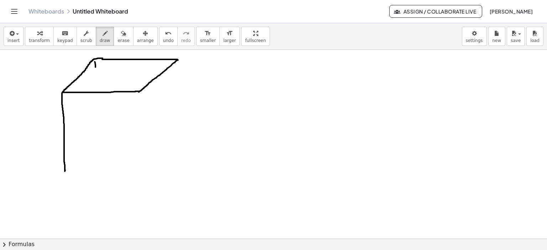
drag, startPoint x: 95, startPoint y: 62, endPoint x: 95, endPoint y: 67, distance: 5.7
drag, startPoint x: 96, startPoint y: 72, endPoint x: 97, endPoint y: 82, distance: 10.4
drag, startPoint x: 97, startPoint y: 85, endPoint x: 97, endPoint y: 93, distance: 8.2
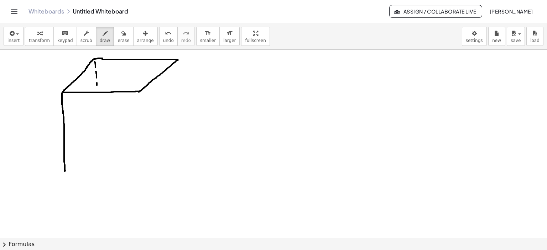
drag, startPoint x: 97, startPoint y: 97, endPoint x: 97, endPoint y: 103, distance: 6.1
drag, startPoint x: 97, startPoint y: 103, endPoint x: 97, endPoint y: 108, distance: 5.0
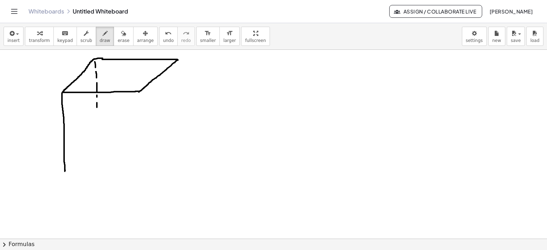
drag, startPoint x: 98, startPoint y: 121, endPoint x: 98, endPoint y: 125, distance: 4.3
drag, startPoint x: 98, startPoint y: 125, endPoint x: 102, endPoint y: 122, distance: 4.8
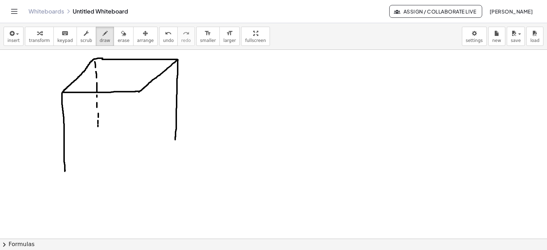
drag, startPoint x: 178, startPoint y: 59, endPoint x: 170, endPoint y: 142, distance: 83.0
drag, startPoint x: 98, startPoint y: 129, endPoint x: 98, endPoint y: 134, distance: 4.6
drag, startPoint x: 67, startPoint y: 170, endPoint x: 73, endPoint y: 161, distance: 10.9
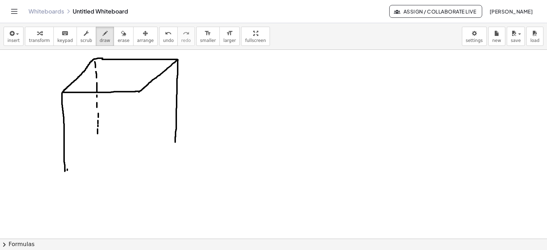
drag, startPoint x: 77, startPoint y: 158, endPoint x: 82, endPoint y: 151, distance: 8.0
drag, startPoint x: 86, startPoint y: 147, endPoint x: 93, endPoint y: 142, distance: 8.6
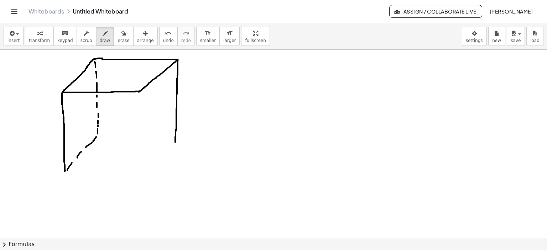
drag, startPoint x: 93, startPoint y: 141, endPoint x: 97, endPoint y: 135, distance: 7.4
click at [121, 36] on icon "button" at bounding box center [123, 33] width 5 height 9
drag, startPoint x: 172, startPoint y: 154, endPoint x: 77, endPoint y: 42, distance: 146.6
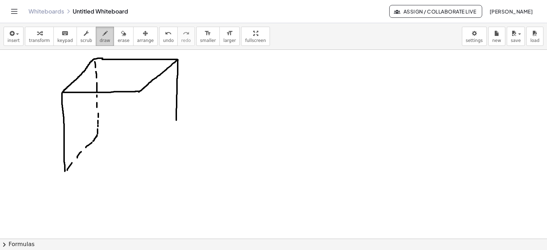
click at [103, 33] on icon "button" at bounding box center [105, 33] width 5 height 9
drag, startPoint x: 100, startPoint y: 135, endPoint x: 111, endPoint y: 135, distance: 11.0
drag, startPoint x: 114, startPoint y: 135, endPoint x: 127, endPoint y: 134, distance: 12.5
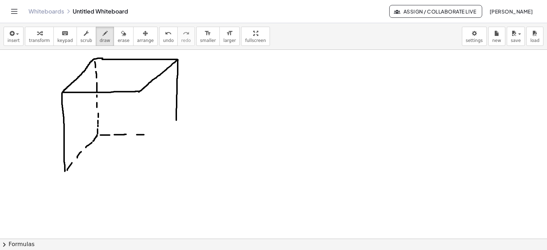
drag, startPoint x: 137, startPoint y: 135, endPoint x: 154, endPoint y: 135, distance: 16.8
drag, startPoint x: 156, startPoint y: 134, endPoint x: 167, endPoint y: 133, distance: 11.8
drag, startPoint x: 171, startPoint y: 131, endPoint x: 177, endPoint y: 131, distance: 6.5
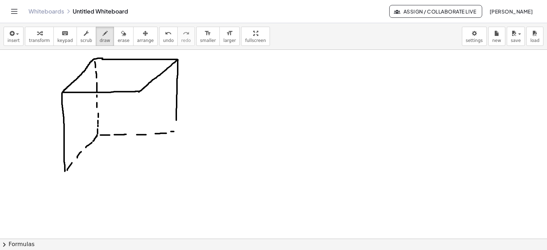
drag, startPoint x: 176, startPoint y: 120, endPoint x: 176, endPoint y: 130, distance: 9.3
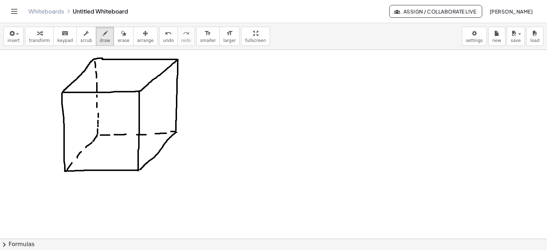
drag, startPoint x: 60, startPoint y: 178, endPoint x: 50, endPoint y: 192, distance: 17.5
click at [121, 31] on icon "button" at bounding box center [123, 33] width 5 height 9
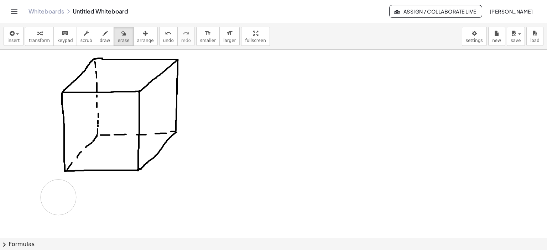
drag, startPoint x: 63, startPoint y: 198, endPoint x: 114, endPoint y: 96, distance: 113.7
click at [103, 31] on icon "button" at bounding box center [105, 33] width 5 height 9
drag, startPoint x: 104, startPoint y: 176, endPoint x: 97, endPoint y: 183, distance: 10.6
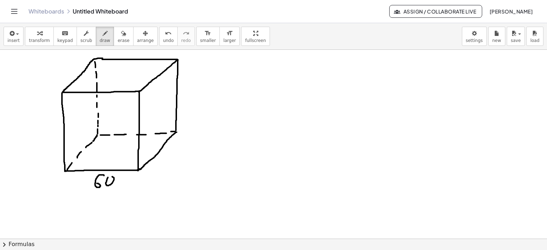
drag, startPoint x: 119, startPoint y: 183, endPoint x: 130, endPoint y: 190, distance: 12.5
drag, startPoint x: 175, startPoint y: 131, endPoint x: 178, endPoint y: 130, distance: 3.6
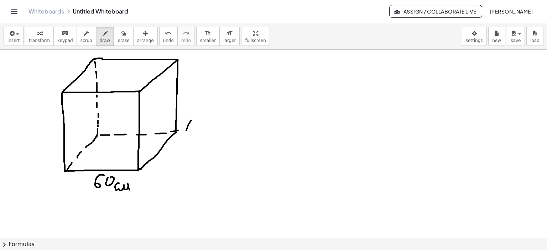
drag, startPoint x: 191, startPoint y: 120, endPoint x: 186, endPoint y: 131, distance: 11.6
drag, startPoint x: 193, startPoint y: 124, endPoint x: 194, endPoint y: 130, distance: 7.0
drag, startPoint x: 188, startPoint y: 126, endPoint x: 194, endPoint y: 126, distance: 5.7
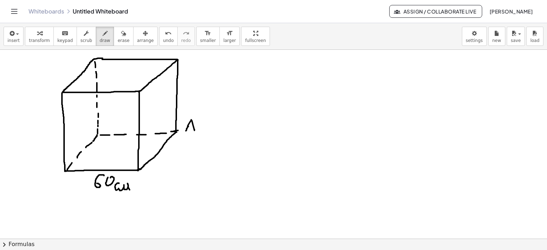
drag, startPoint x: 184, startPoint y: 55, endPoint x: 187, endPoint y: 66, distance: 11.3
drag, startPoint x: 282, startPoint y: 69, endPoint x: 285, endPoint y: 75, distance: 6.5
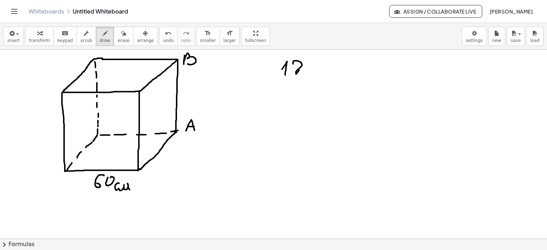
drag, startPoint x: 293, startPoint y: 64, endPoint x: 311, endPoint y: 69, distance: 18.2
drag, startPoint x: 317, startPoint y: 61, endPoint x: 329, endPoint y: 61, distance: 12.5
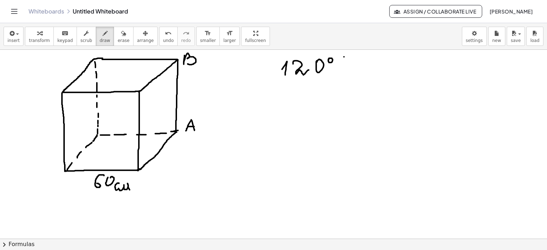
drag, startPoint x: 344, startPoint y: 57, endPoint x: 334, endPoint y: 77, distance: 22.5
drag, startPoint x: 341, startPoint y: 73, endPoint x: 369, endPoint y: 72, distance: 28.1
drag, startPoint x: 393, startPoint y: 66, endPoint x: 416, endPoint y: 67, distance: 23.2
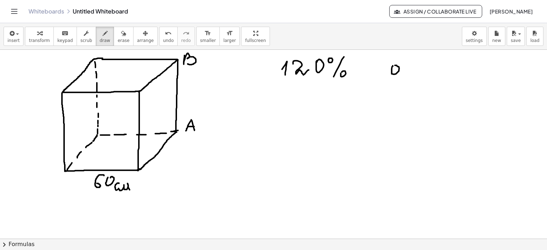
drag, startPoint x: 414, startPoint y: 66, endPoint x: 412, endPoint y: 73, distance: 7.0
drag, startPoint x: 407, startPoint y: 64, endPoint x: 420, endPoint y: 64, distance: 12.1
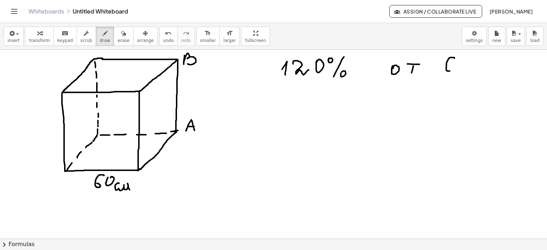
drag, startPoint x: 454, startPoint y: 58, endPoint x: 454, endPoint y: 65, distance: 6.8
drag, startPoint x: 466, startPoint y: 58, endPoint x: 467, endPoint y: 62, distance: 4.5
drag, startPoint x: 492, startPoint y: 63, endPoint x: 505, endPoint y: 71, distance: 15.5
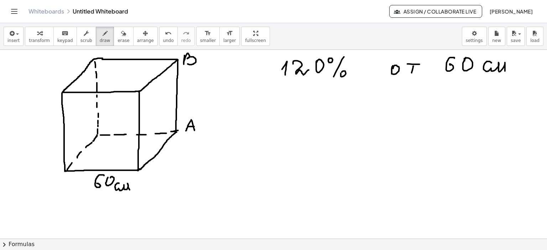
drag, startPoint x: 265, startPoint y: 71, endPoint x: 274, endPoint y: 71, distance: 8.6
drag, startPoint x: 222, startPoint y: 70, endPoint x: 241, endPoint y: 74, distance: 20.3
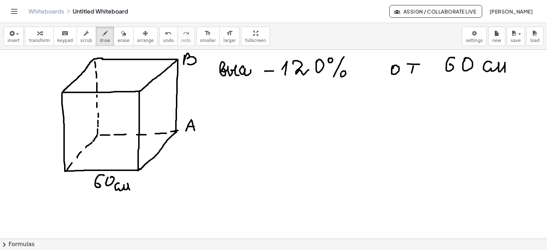
drag, startPoint x: 243, startPoint y: 68, endPoint x: 259, endPoint y: 71, distance: 16.3
drag, startPoint x: 256, startPoint y: 67, endPoint x: 255, endPoint y: 72, distance: 5.2
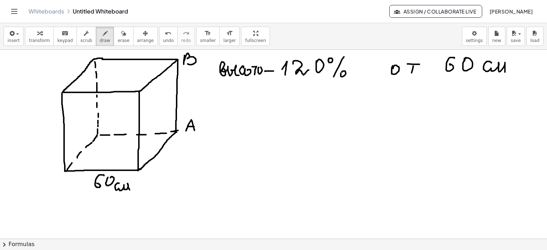
drag, startPoint x: 253, startPoint y: 67, endPoint x: 259, endPoint y: 66, distance: 5.4
drag, startPoint x: 301, startPoint y: 96, endPoint x: 302, endPoint y: 109, distance: 13.6
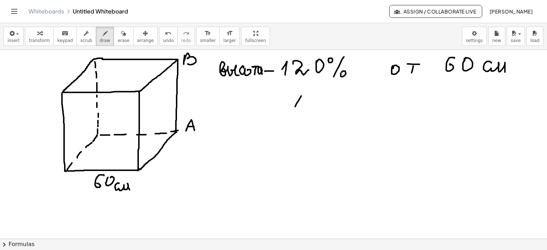
drag, startPoint x: 305, startPoint y: 105, endPoint x: 304, endPoint y: 115, distance: 10.0
drag, startPoint x: 311, startPoint y: 111, endPoint x: 323, endPoint y: 101, distance: 15.9
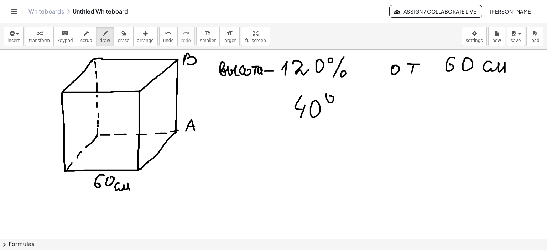
drag, startPoint x: 326, startPoint y: 94, endPoint x: 344, endPoint y: 99, distance: 18.7
drag, startPoint x: 352, startPoint y: 96, endPoint x: 339, endPoint y: 119, distance: 26.3
drag, startPoint x: 347, startPoint y: 117, endPoint x: 351, endPoint y: 118, distance: 3.7
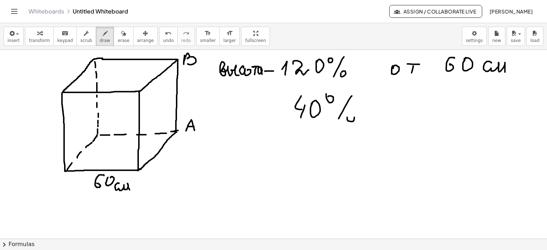
drag, startPoint x: 409, startPoint y: 103, endPoint x: 412, endPoint y: 109, distance: 7.2
drag, startPoint x: 397, startPoint y: 111, endPoint x: 409, endPoint y: 122, distance: 15.9
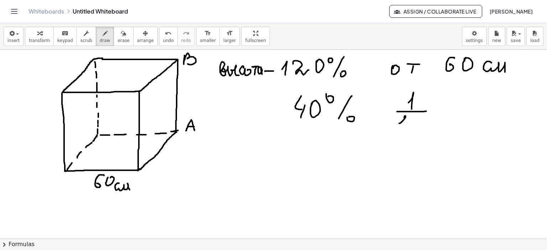
drag, startPoint x: 399, startPoint y: 123, endPoint x: 406, endPoint y: 126, distance: 7.0
drag, startPoint x: 435, startPoint y: 110, endPoint x: 449, endPoint y: 105, distance: 15.3
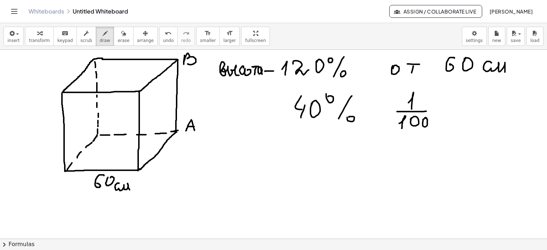
drag, startPoint x: 449, startPoint y: 98, endPoint x: 454, endPoint y: 113, distance: 15.1
drag, startPoint x: 454, startPoint y: 108, endPoint x: 453, endPoint y: 117, distance: 9.4
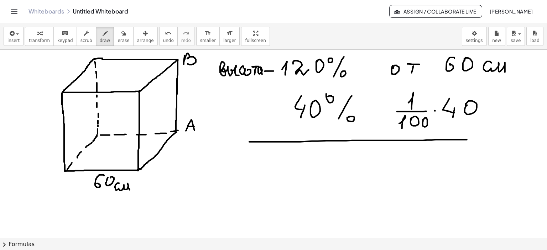
drag, startPoint x: 249, startPoint y: 142, endPoint x: 475, endPoint y: 140, distance: 225.5
drag, startPoint x: 254, startPoint y: 151, endPoint x: 263, endPoint y: 159, distance: 12.4
drag, startPoint x: 265, startPoint y: 152, endPoint x: 267, endPoint y: 156, distance: 3.8
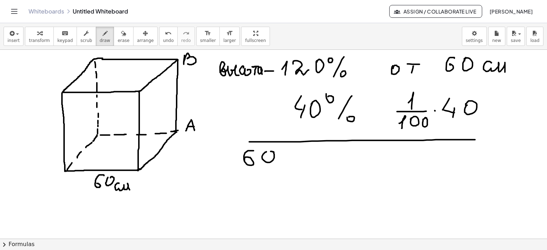
drag, startPoint x: 236, startPoint y: 172, endPoint x: 288, endPoint y: 171, distance: 52.0
drag, startPoint x: 247, startPoint y: 180, endPoint x: 244, endPoint y: 188, distance: 8.9
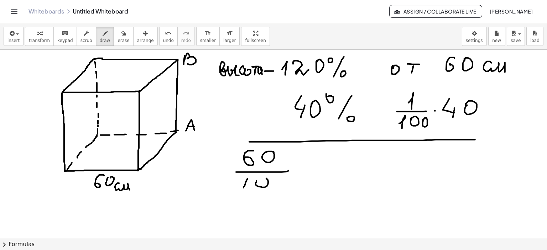
drag, startPoint x: 256, startPoint y: 182, endPoint x: 276, endPoint y: 177, distance: 20.5
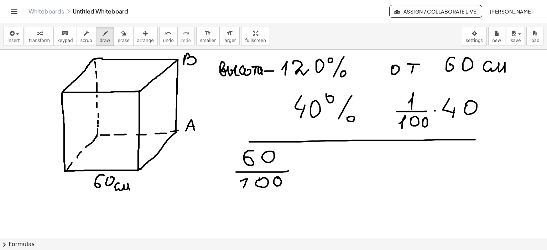
drag, startPoint x: 241, startPoint y: 181, endPoint x: 246, endPoint y: 179, distance: 5.9
drag, startPoint x: 308, startPoint y: 162, endPoint x: 316, endPoint y: 164, distance: 8.0
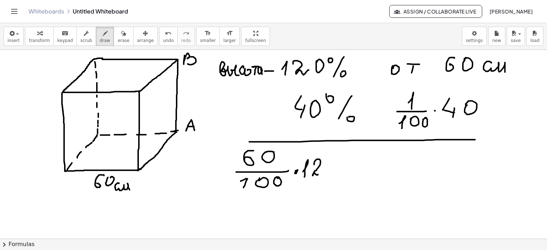
drag, startPoint x: 314, startPoint y: 165, endPoint x: 328, endPoint y: 166, distance: 14.3
drag, startPoint x: 329, startPoint y: 163, endPoint x: 329, endPoint y: 168, distance: 5.0
drag, startPoint x: 342, startPoint y: 164, endPoint x: 357, endPoint y: 164, distance: 15.3
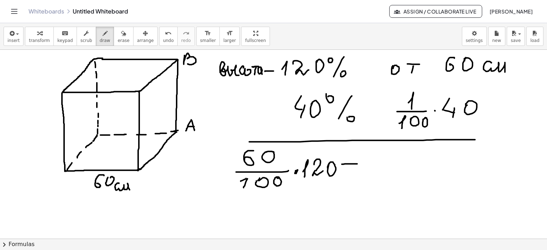
drag, startPoint x: 343, startPoint y: 172, endPoint x: 356, endPoint y: 171, distance: 13.2
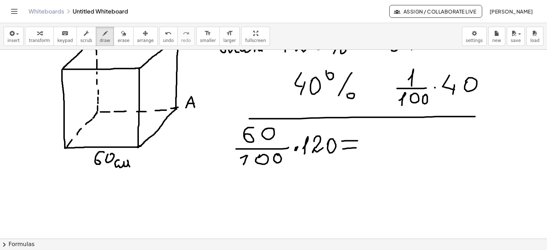
scroll to position [609, 0]
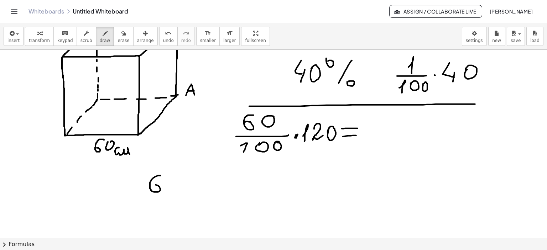
drag, startPoint x: 160, startPoint y: 176, endPoint x: 156, endPoint y: 186, distance: 10.8
drag, startPoint x: 171, startPoint y: 178, endPoint x: 183, endPoint y: 187, distance: 14.6
drag, startPoint x: 183, startPoint y: 192, endPoint x: 184, endPoint y: 197, distance: 5.4
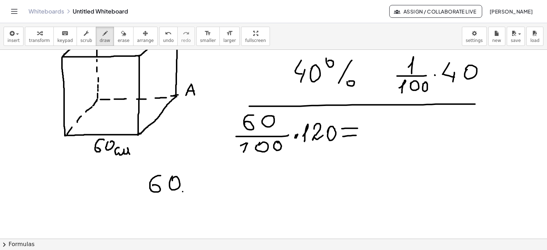
drag, startPoint x: 379, startPoint y: 115, endPoint x: 374, endPoint y: 122, distance: 8.9
drag, startPoint x: 383, startPoint y: 115, endPoint x: 392, endPoint y: 121, distance: 10.6
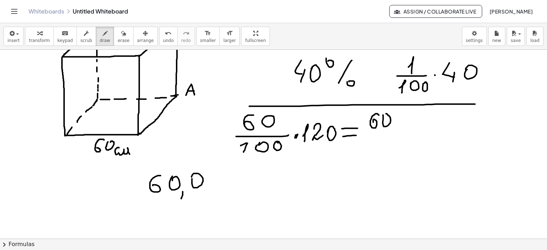
drag, startPoint x: 400, startPoint y: 122, endPoint x: 404, endPoint y: 127, distance: 6.3
drag, startPoint x: 409, startPoint y: 118, endPoint x: 422, endPoint y: 123, distance: 13.8
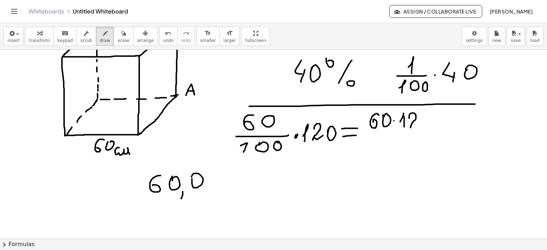
drag, startPoint x: 423, startPoint y: 116, endPoint x: 424, endPoint y: 125, distance: 9.0
drag, startPoint x: 372, startPoint y: 134, endPoint x: 440, endPoint y: 134, distance: 68.4
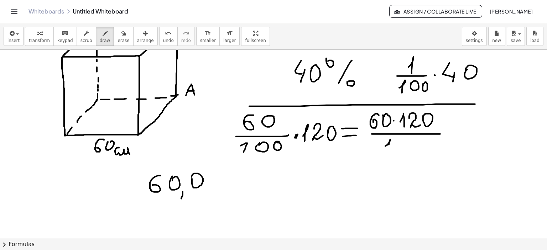
drag, startPoint x: 385, startPoint y: 146, endPoint x: 388, endPoint y: 151, distance: 5.4
drag, startPoint x: 449, startPoint y: 131, endPoint x: 455, endPoint y: 135, distance: 6.4
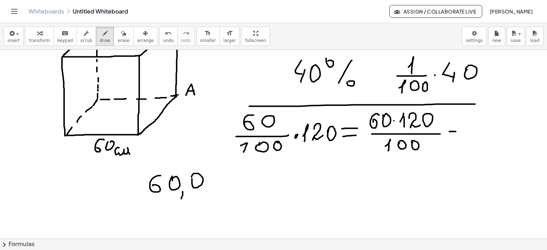
drag, startPoint x: 451, startPoint y: 136, endPoint x: 463, endPoint y: 137, distance: 12.2
click at [121, 34] on icon "button" at bounding box center [123, 33] width 5 height 9
drag, startPoint x: 188, startPoint y: 209, endPoint x: 102, endPoint y: 36, distance: 193.0
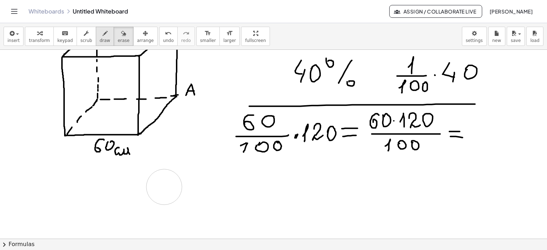
click at [103, 36] on icon "button" at bounding box center [105, 33] width 5 height 9
drag, startPoint x: 217, startPoint y: 178, endPoint x: 229, endPoint y: 182, distance: 12.3
drag, startPoint x: 216, startPoint y: 184, endPoint x: 229, endPoint y: 183, distance: 13.6
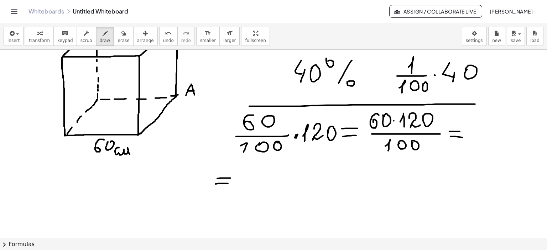
drag, startPoint x: 468, startPoint y: 131, endPoint x: 474, endPoint y: 140, distance: 10.8
drag, startPoint x: 472, startPoint y: 135, endPoint x: 480, endPoint y: 134, distance: 8.9
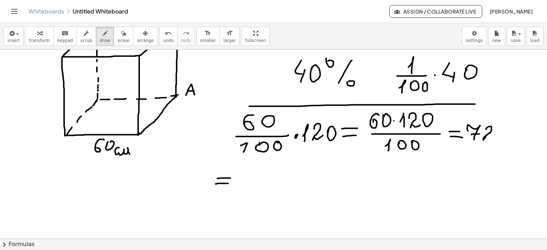
drag, startPoint x: 486, startPoint y: 129, endPoint x: 491, endPoint y: 139, distance: 10.4
drag, startPoint x: 506, startPoint y: 132, endPoint x: 520, endPoint y: 144, distance: 18.7
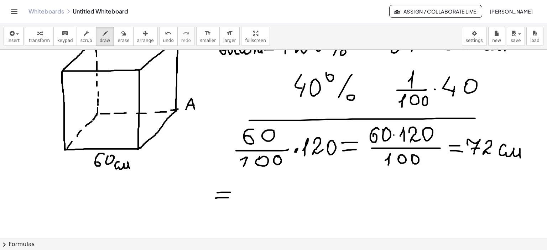
scroll to position [581, 0]
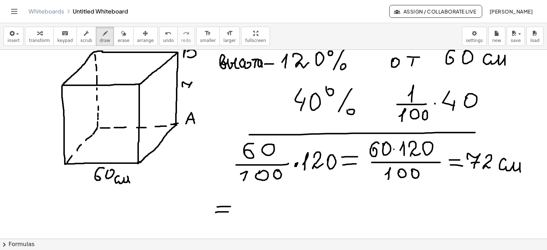
drag, startPoint x: 183, startPoint y: 87, endPoint x: 187, endPoint y: 93, distance: 7.8
drag, startPoint x: 187, startPoint y: 89, endPoint x: 192, endPoint y: 89, distance: 4.3
drag, startPoint x: 198, startPoint y: 83, endPoint x: 207, endPoint y: 92, distance: 13.1
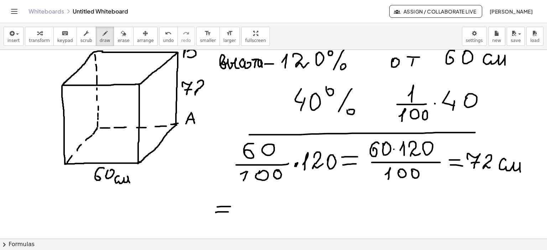
drag, startPoint x: 215, startPoint y: 88, endPoint x: 230, endPoint y: 97, distance: 17.1
click at [121, 33] on icon "button" at bounding box center [123, 33] width 5 height 9
drag, startPoint x: 236, startPoint y: 222, endPoint x: 227, endPoint y: 218, distance: 10.7
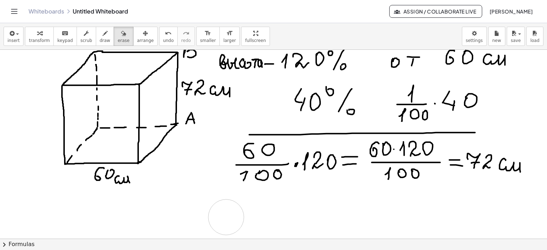
drag, startPoint x: 161, startPoint y: 150, endPoint x: 170, endPoint y: 154, distance: 8.9
click at [103, 33] on icon "button" at bounding box center [105, 33] width 5 height 9
drag, startPoint x: 147, startPoint y: 158, endPoint x: 172, endPoint y: 129, distance: 38.4
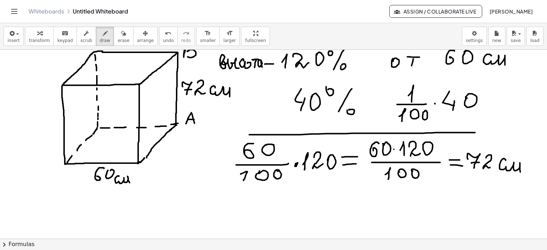
drag, startPoint x: 165, startPoint y: 146, endPoint x: 178, endPoint y: 145, distance: 13.3
drag, startPoint x: 181, startPoint y: 140, endPoint x: 181, endPoint y: 149, distance: 9.3
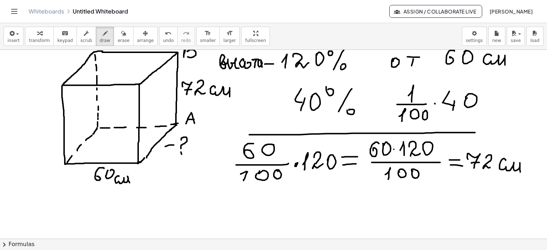
click at [121, 34] on icon "button" at bounding box center [123, 33] width 5 height 9
drag, startPoint x: 202, startPoint y: 176, endPoint x: 94, endPoint y: 35, distance: 178.2
click at [103, 34] on icon "button" at bounding box center [105, 33] width 5 height 9
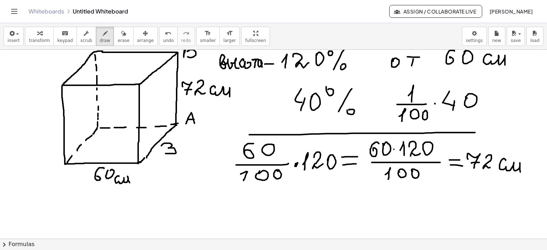
drag, startPoint x: 162, startPoint y: 144, endPoint x: 165, endPoint y: 153, distance: 9.3
drag, startPoint x: 187, startPoint y: 146, endPoint x: 182, endPoint y: 151, distance: 7.3
drag, startPoint x: 193, startPoint y: 149, endPoint x: 225, endPoint y: 123, distance: 40.8
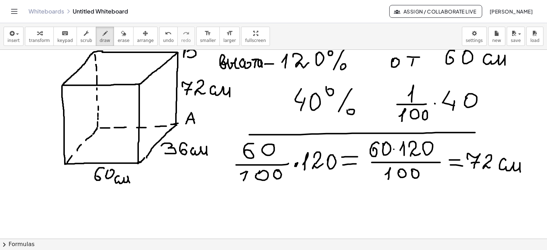
drag, startPoint x: 9, startPoint y: 198, endPoint x: 12, endPoint y: 201, distance: 4.3
drag, startPoint x: 8, startPoint y: 197, endPoint x: 12, endPoint y: 197, distance: 4.6
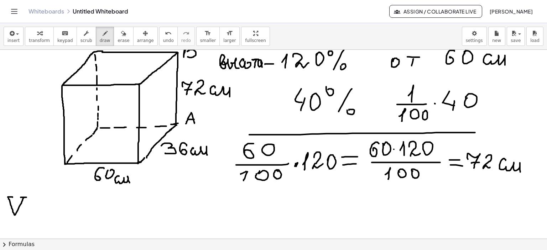
drag, startPoint x: 22, startPoint y: 197, endPoint x: 27, endPoint y: 197, distance: 5.0
drag, startPoint x: 27, startPoint y: 206, endPoint x: 39, endPoint y: 207, distance: 12.2
drag, startPoint x: 27, startPoint y: 211, endPoint x: 40, endPoint y: 211, distance: 12.8
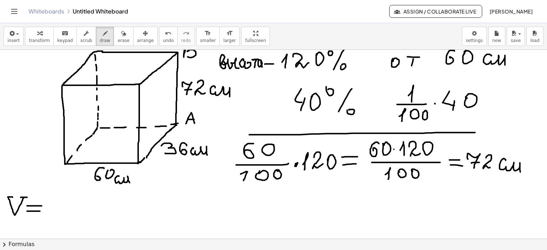
drag, startPoint x: 66, startPoint y: 202, endPoint x: 57, endPoint y: 206, distance: 9.2
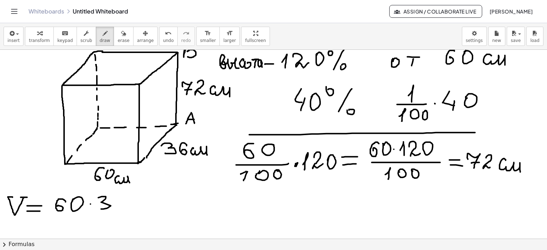
drag, startPoint x: 98, startPoint y: 198, endPoint x: 99, endPoint y: 207, distance: 9.3
drag, startPoint x: 129, startPoint y: 197, endPoint x: 120, endPoint y: 204, distance: 11.6
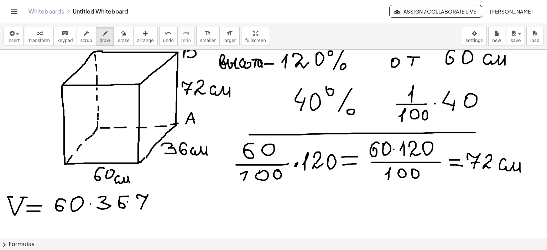
drag, startPoint x: 138, startPoint y: 198, endPoint x: 141, endPoint y: 209, distance: 11.8
drag, startPoint x: 142, startPoint y: 204, endPoint x: 147, endPoint y: 204, distance: 5.3
drag, startPoint x: 155, startPoint y: 197, endPoint x: 171, endPoint y: 203, distance: 17.5
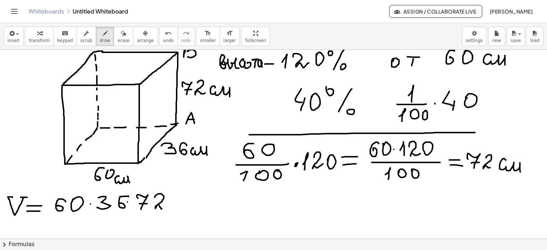
drag, startPoint x: 171, startPoint y: 199, endPoint x: 187, endPoint y: 199, distance: 15.7
drag, startPoint x: 171, startPoint y: 206, endPoint x: 186, endPoint y: 204, distance: 15.4
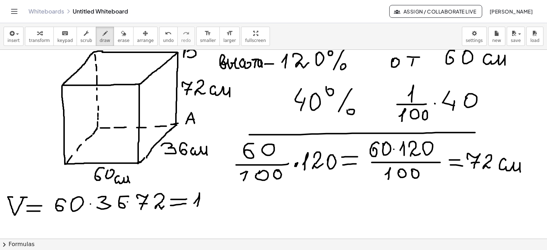
drag, startPoint x: 194, startPoint y: 203, endPoint x: 197, endPoint y: 207, distance: 4.8
drag, startPoint x: 207, startPoint y: 196, endPoint x: 205, endPoint y: 205, distance: 8.7
drag, startPoint x: 208, startPoint y: 193, endPoint x: 215, endPoint y: 193, distance: 7.2
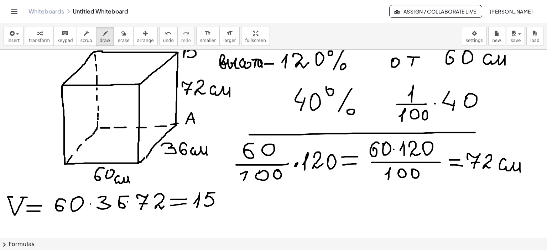
drag, startPoint x: 226, startPoint y: 193, endPoint x: 222, endPoint y: 204, distance: 11.8
drag, startPoint x: 223, startPoint y: 194, endPoint x: 233, endPoint y: 193, distance: 9.7
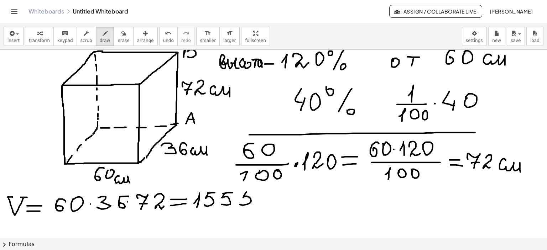
drag, startPoint x: 246, startPoint y: 192, endPoint x: 238, endPoint y: 204, distance: 14.6
drag, startPoint x: 246, startPoint y: 192, endPoint x: 253, endPoint y: 191, distance: 7.2
drag, startPoint x: 258, startPoint y: 193, endPoint x: 269, endPoint y: 194, distance: 11.8
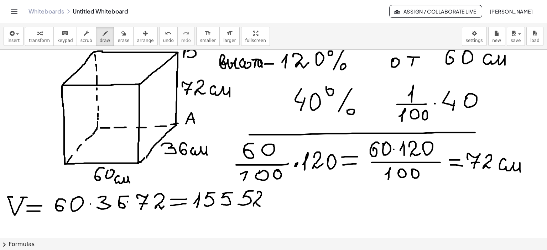
drag, startPoint x: 269, startPoint y: 194, endPoint x: 291, endPoint y: 198, distance: 22.7
drag, startPoint x: 291, startPoint y: 198, endPoint x: 305, endPoint y: 207, distance: 16.7
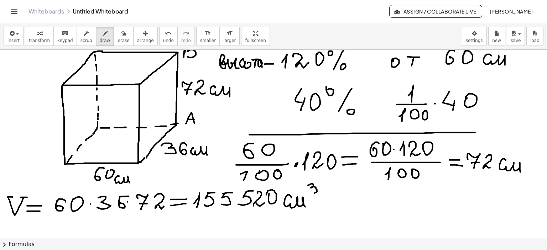
drag, startPoint x: 312, startPoint y: 184, endPoint x: 306, endPoint y: 192, distance: 10.5
